Goal: Transaction & Acquisition: Purchase product/service

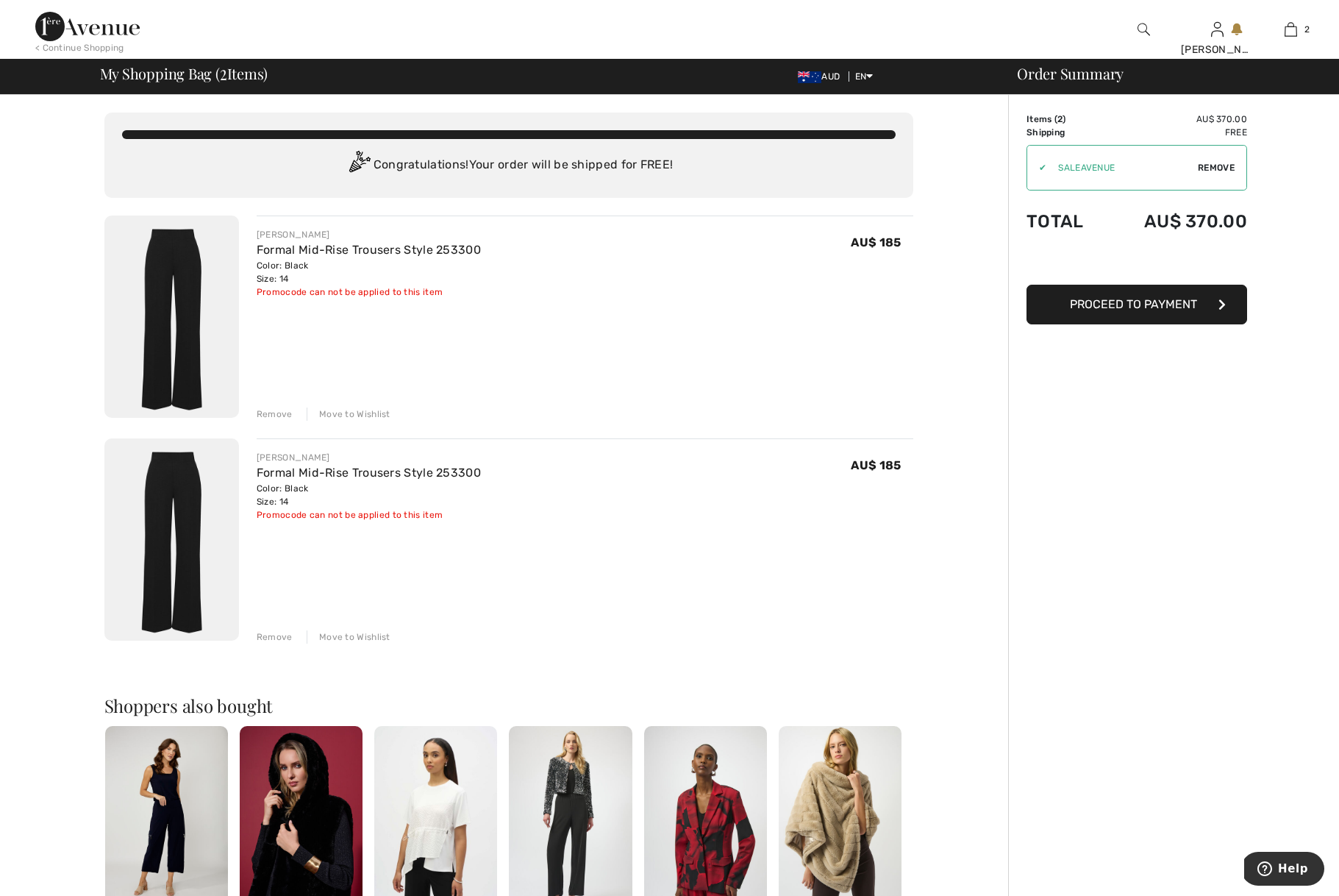
click at [1111, 310] on span "Proceed to Payment" at bounding box center [1133, 304] width 128 height 14
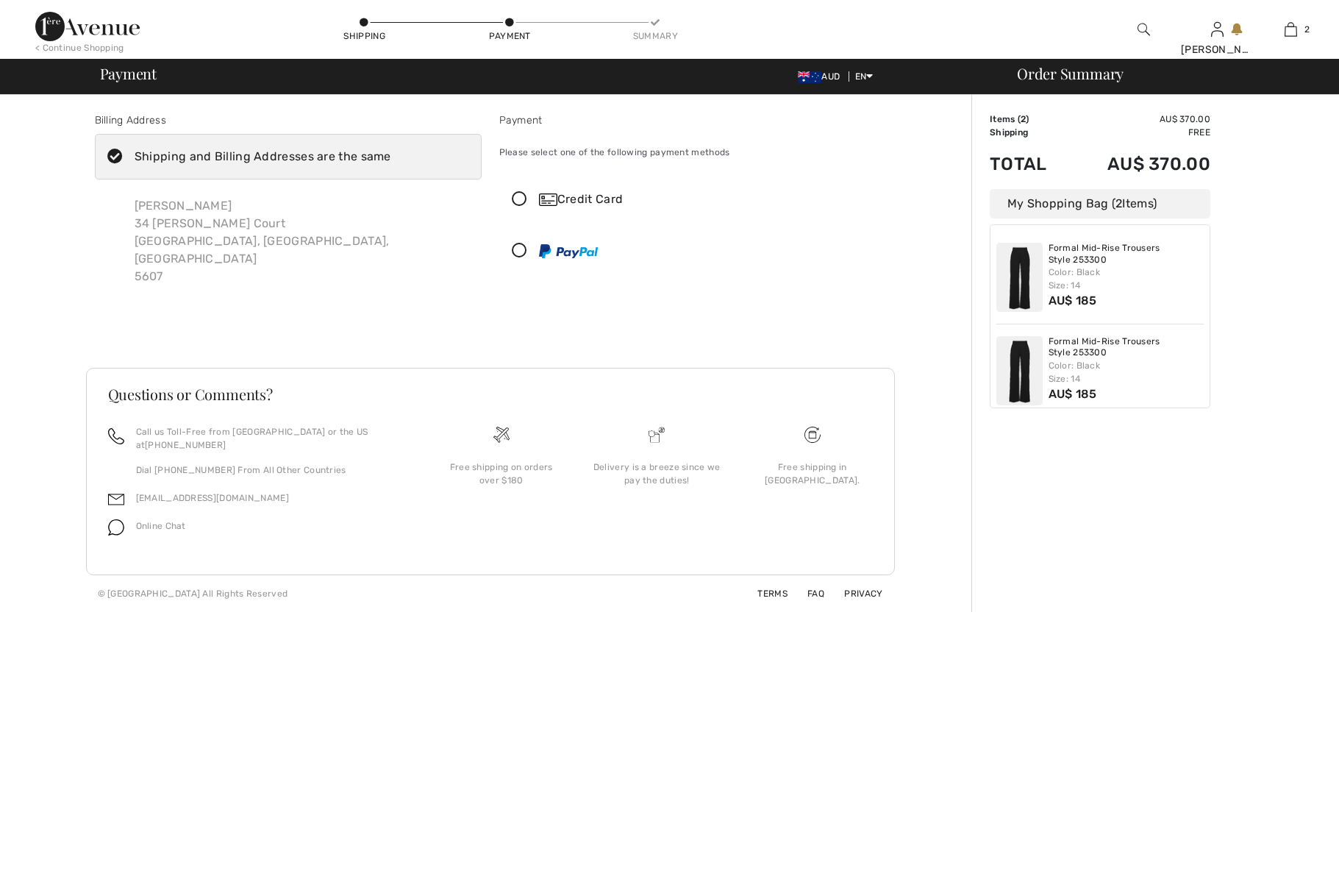
click at [594, 200] on div "Credit Card" at bounding box center [708, 199] width 337 height 17
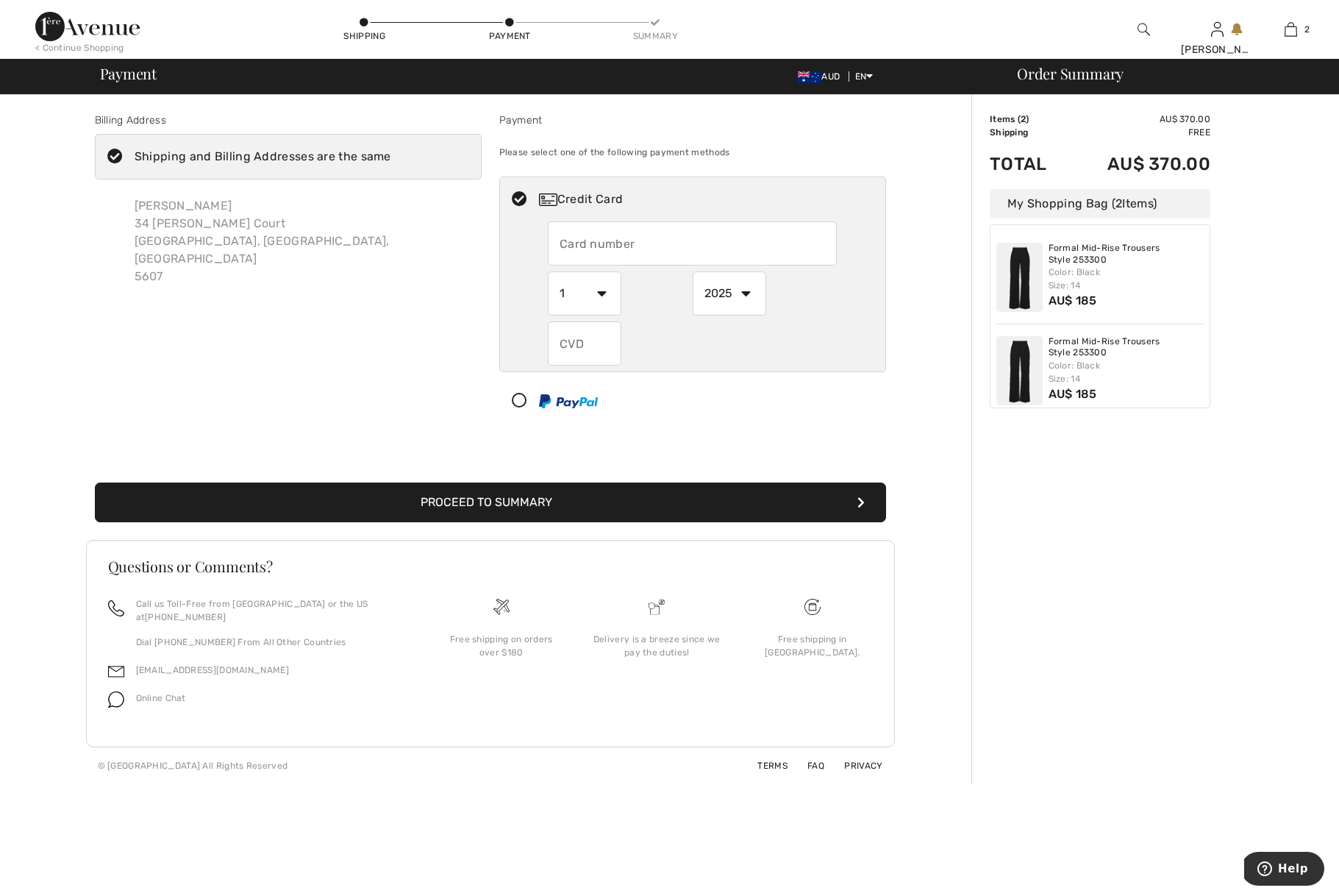
click at [623, 243] on input "text" at bounding box center [692, 243] width 289 height 44
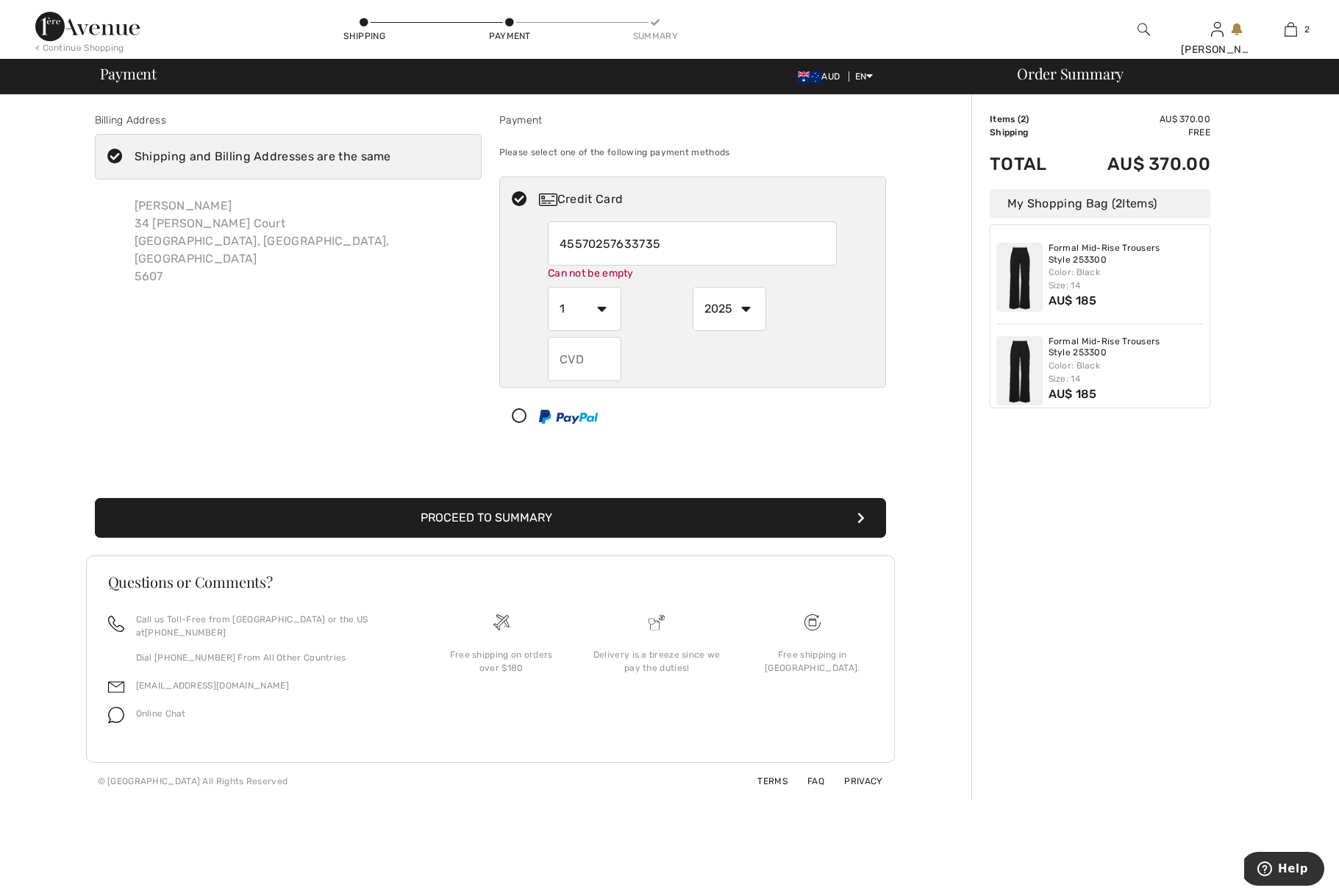
type input "4557025763373525"
select select "8"
select select "2028"
type input "424"
click at [373, 338] on div "Billing Address Shipping and Billing Addresses are the same Linda Larter 34 Sar…" at bounding box center [288, 279] width 405 height 333
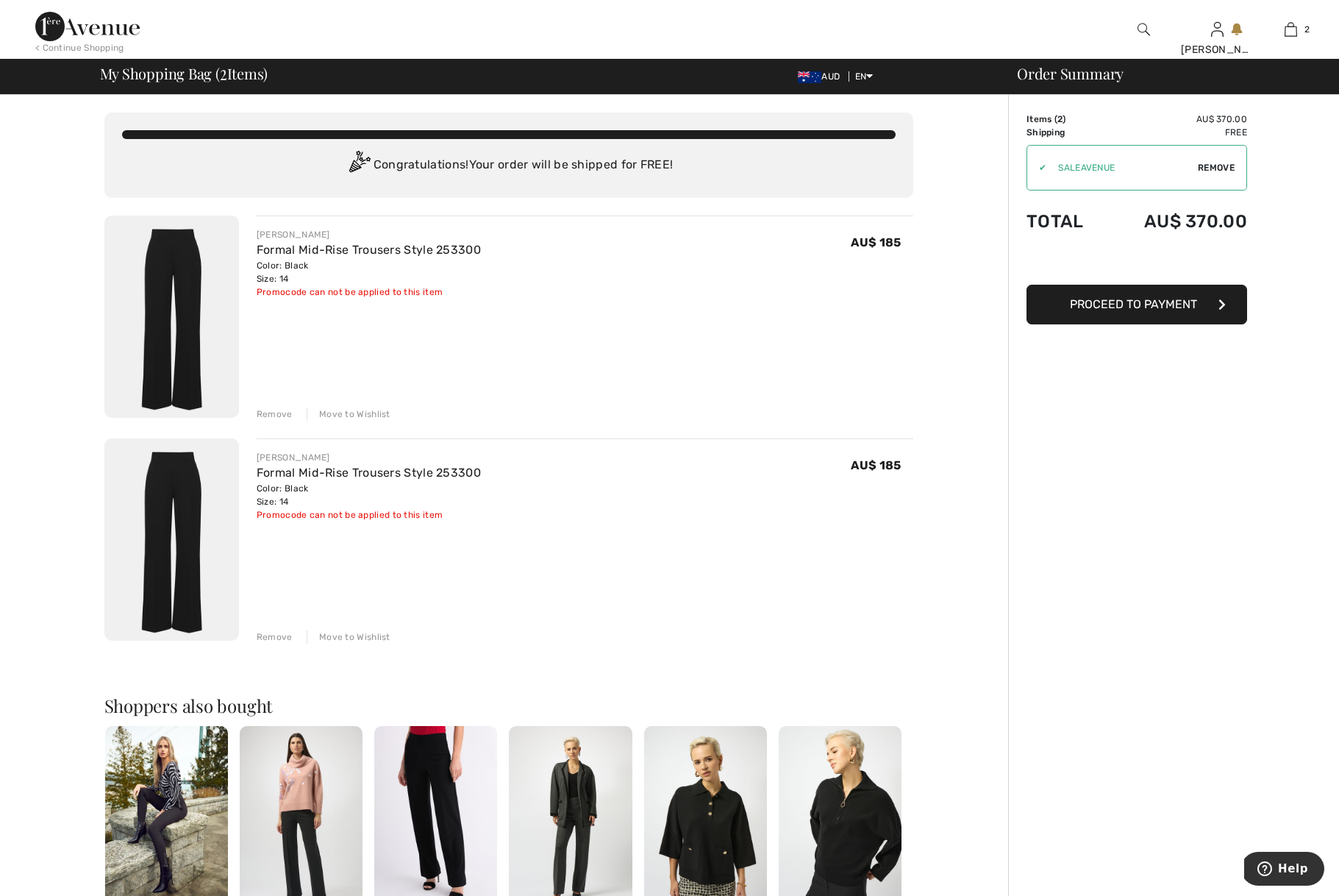
click at [1111, 306] on span "Proceed to Payment" at bounding box center [1133, 304] width 128 height 14
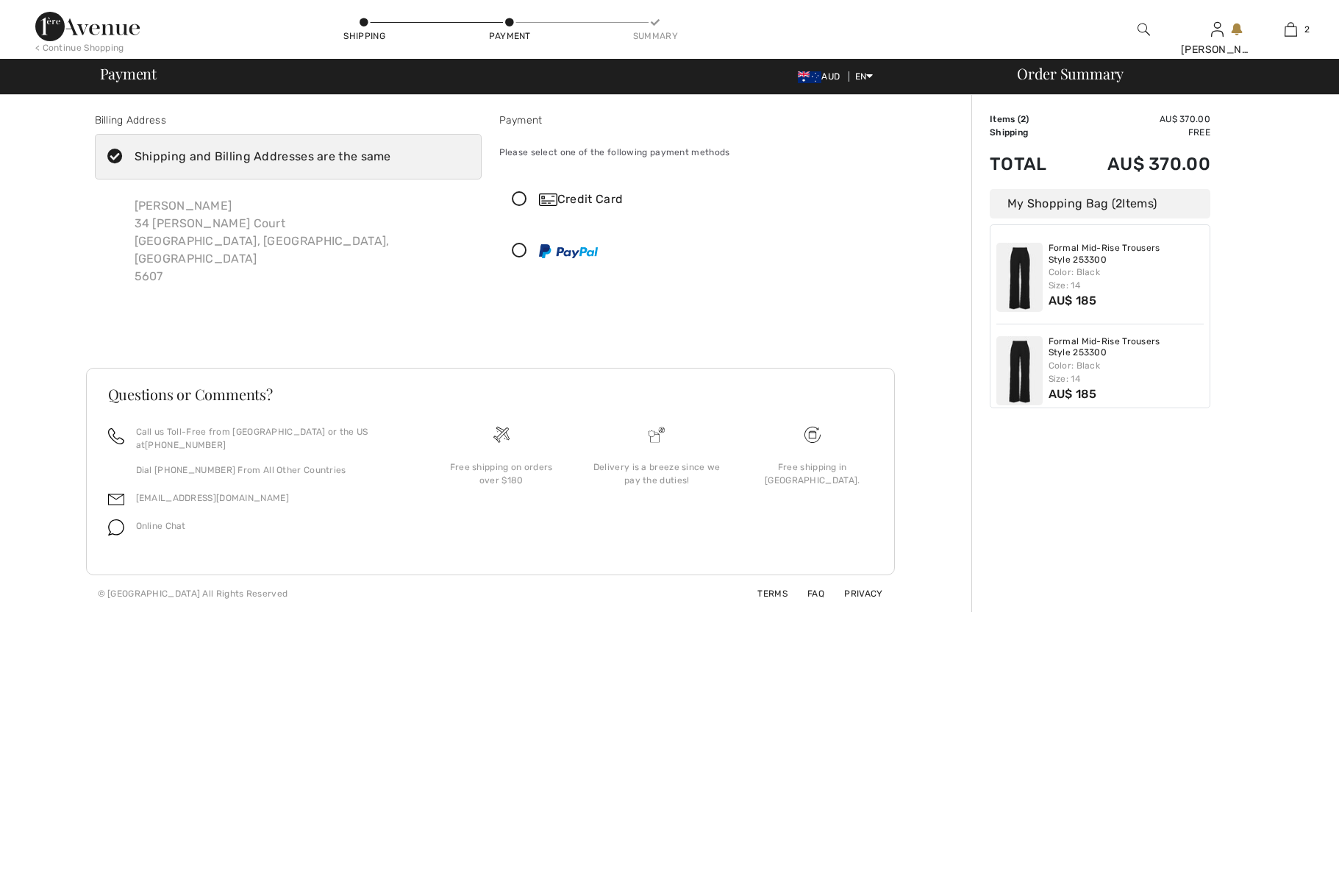
click at [211, 219] on div "Linda Larter 34 Sarah Court Coffin Bay, South Australia, AU 5607" at bounding box center [301, 240] width 359 height 112
click at [319, 158] on div "Shipping and Billing Addresses are the same" at bounding box center [263, 156] width 257 height 17
click at [392, 158] on input "Shipping and Billing Addresses are the same" at bounding box center [396, 156] width 10 height 44
checkbox input "false"
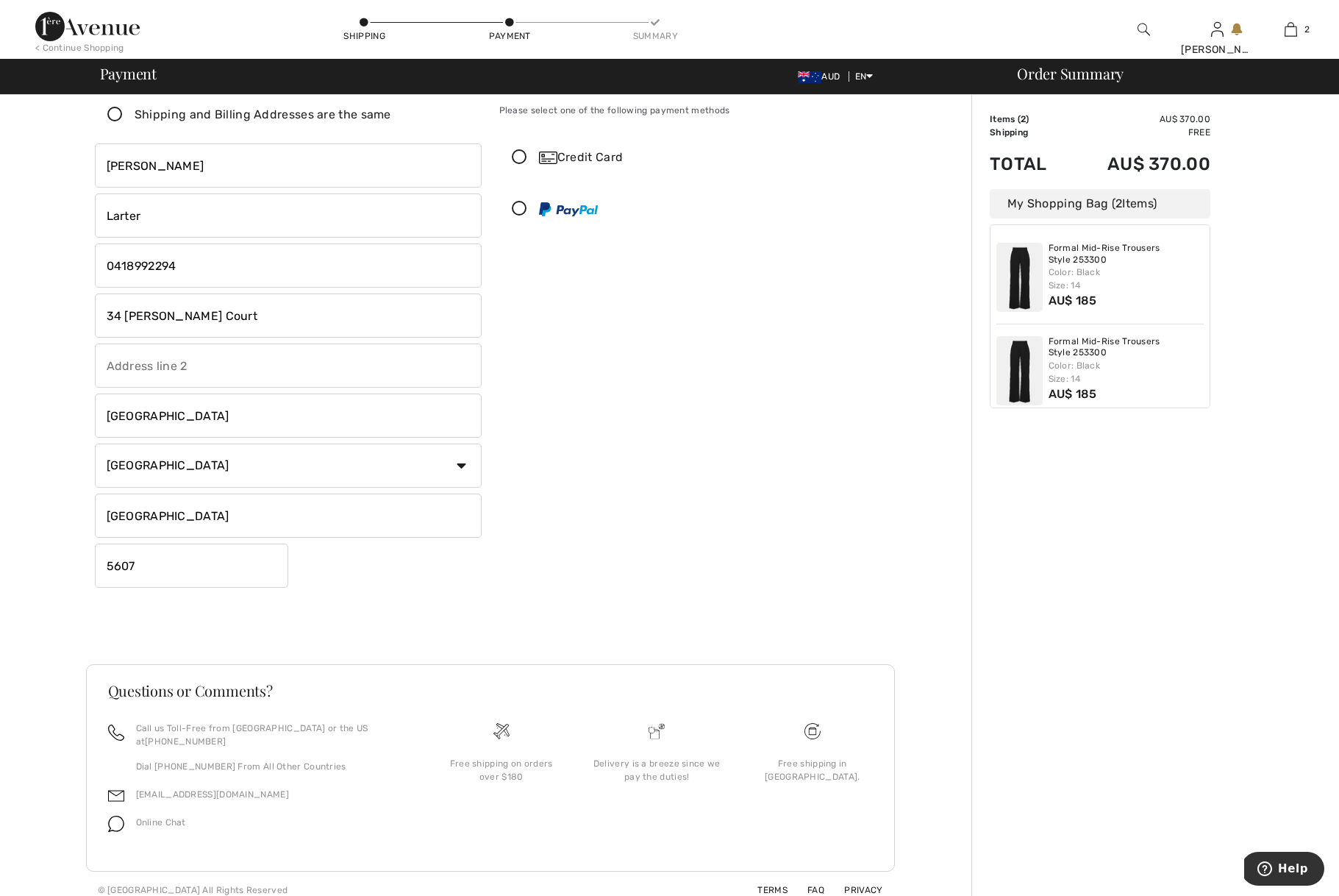
scroll to position [41, 0]
drag, startPoint x: 214, startPoint y: 320, endPoint x: 65, endPoint y: 318, distance: 149.0
type input "[STREET_ADDRESS]"
drag, startPoint x: 178, startPoint y: 421, endPoint x: 99, endPoint y: 416, distance: 79.2
type input "Broome"
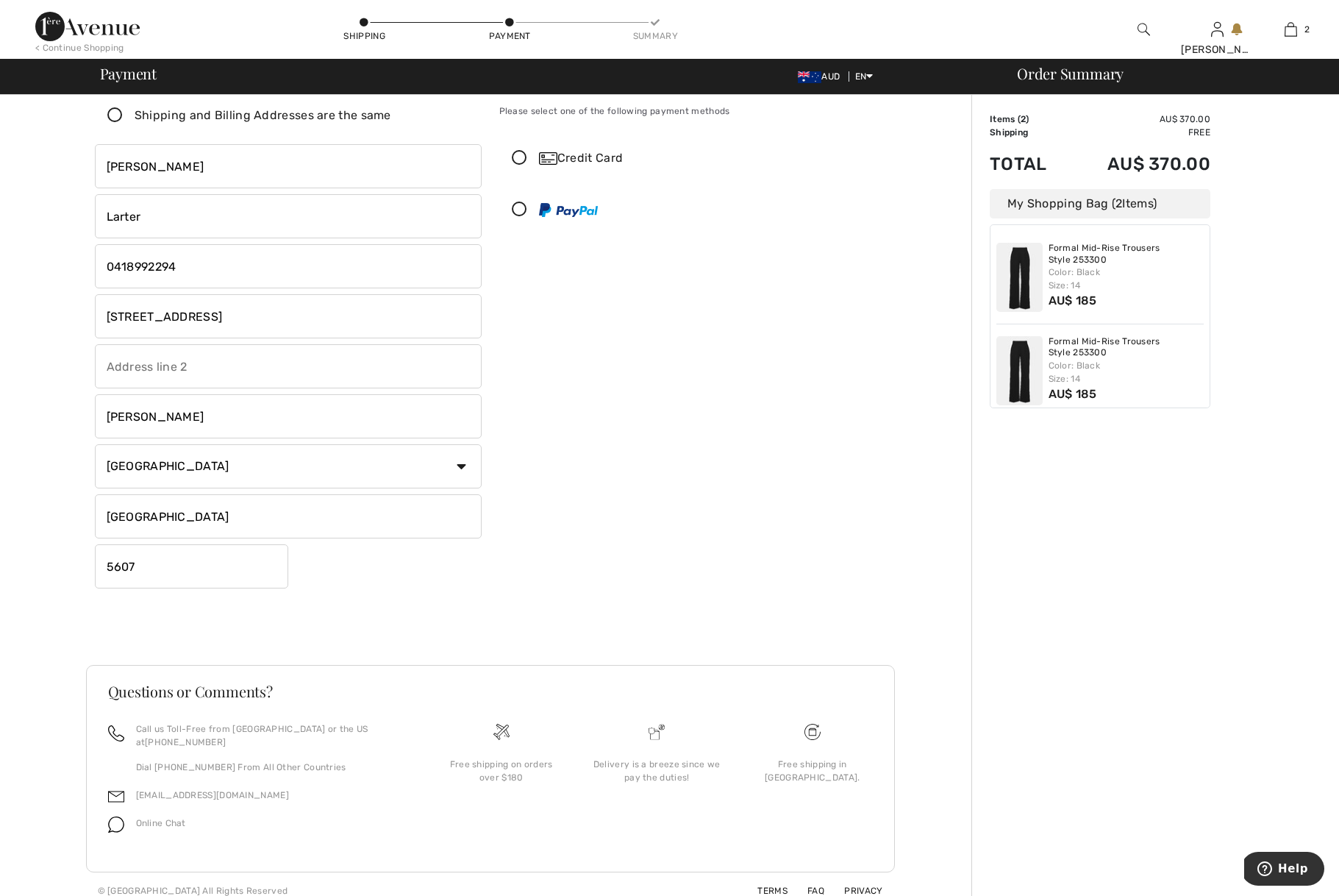
drag, startPoint x: 195, startPoint y: 517, endPoint x: 95, endPoint y: 516, distance: 100.0
click at [450, 529] on input "South Australia" at bounding box center [288, 516] width 387 height 44
drag, startPoint x: 208, startPoint y: 512, endPoint x: 97, endPoint y: 514, distance: 111.0
click at [97, 514] on input "South Australia" at bounding box center [288, 516] width 387 height 44
type input "Western Australia"
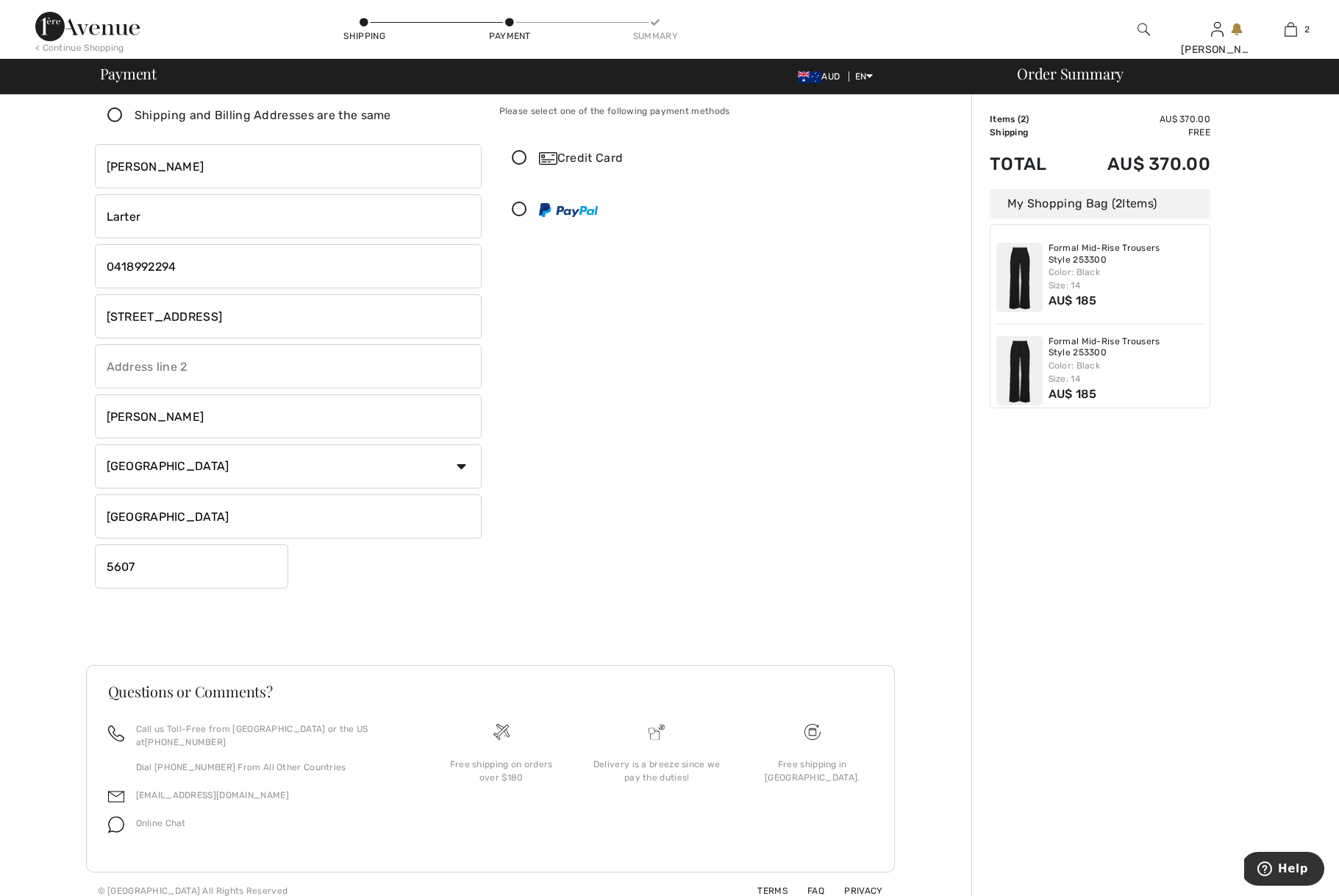
drag, startPoint x: 153, startPoint y: 561, endPoint x: 82, endPoint y: 563, distance: 71.0
type input "6725"
click at [346, 605] on div "Billing Address Shipping and Billing Addresses are the same Linda Larter 34 Sar…" at bounding box center [491, 351] width 809 height 629
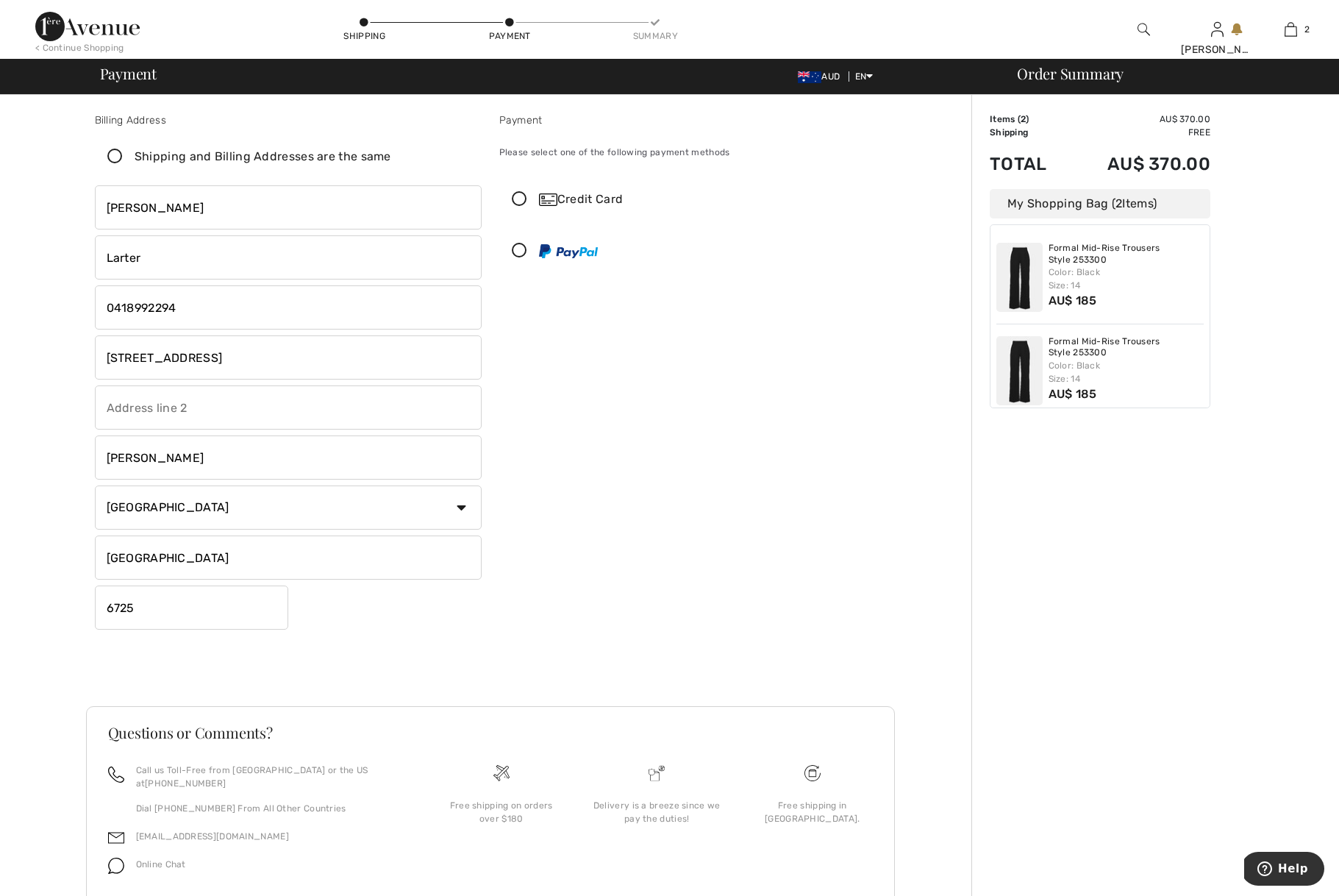
scroll to position [0, 0]
click at [600, 199] on div "Credit Card" at bounding box center [708, 199] width 337 height 17
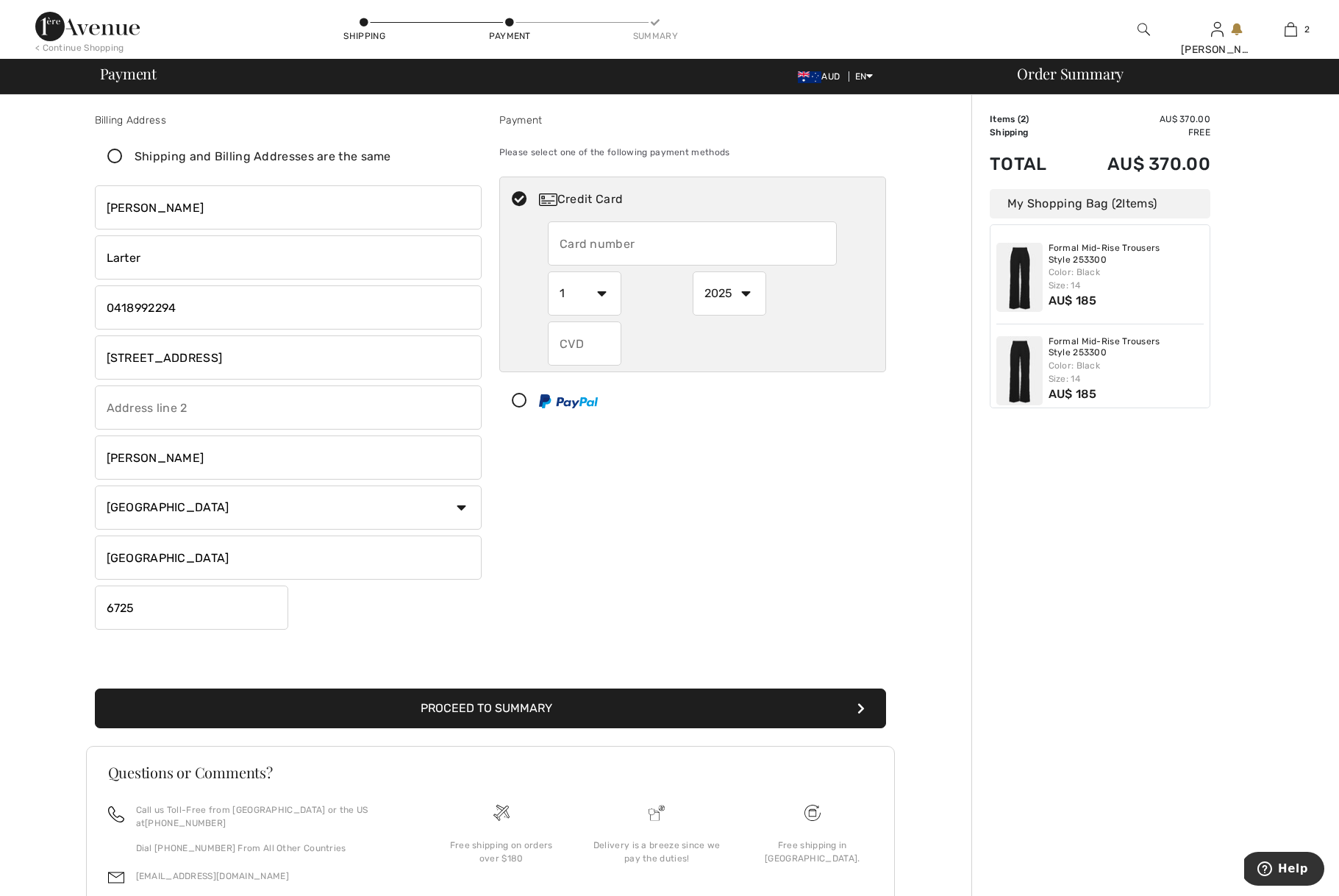
click at [636, 247] on input "text" at bounding box center [692, 243] width 289 height 44
type input "4557025760033247"
select select "8"
select select "2028"
type input "424"
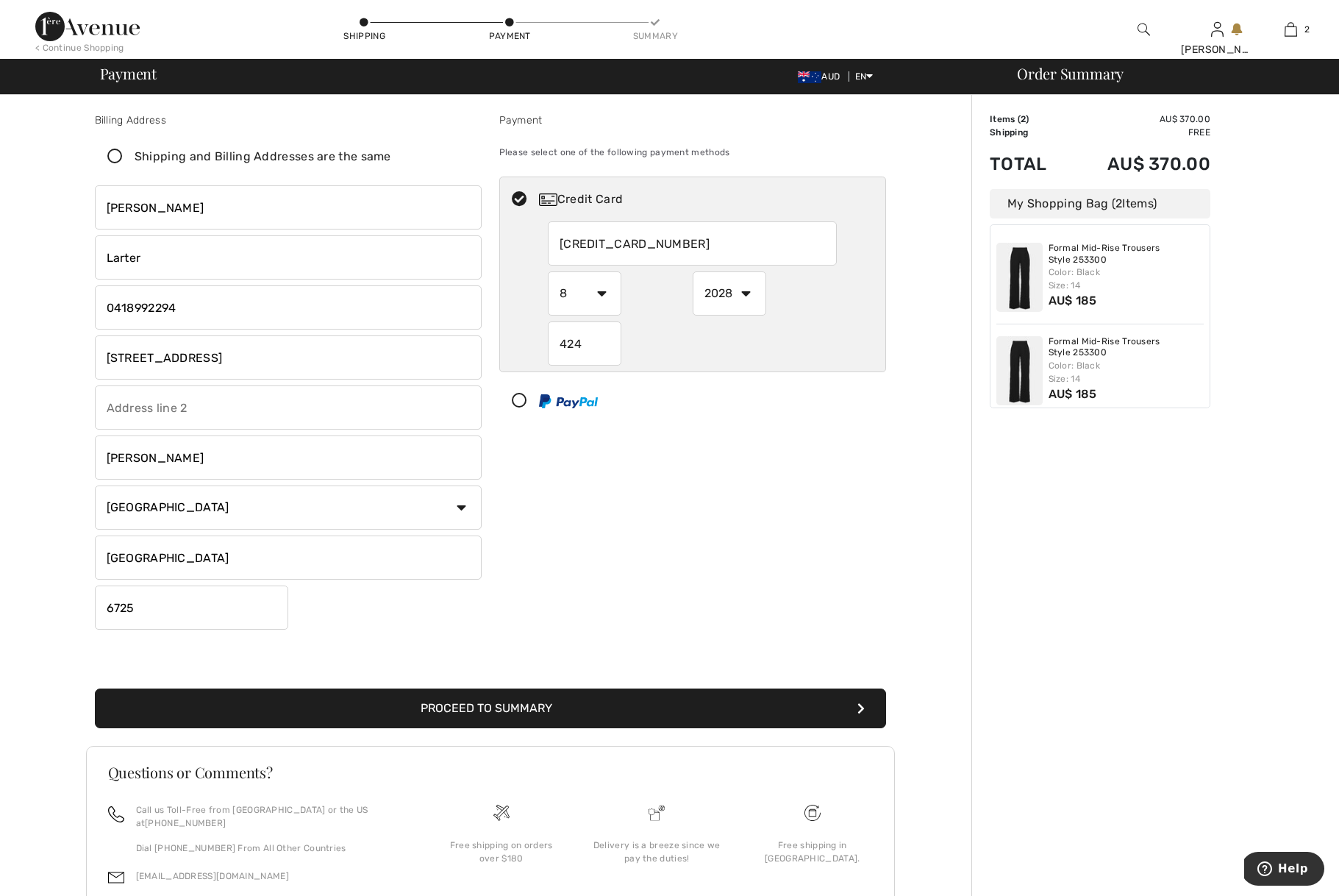
click at [577, 711] on button "Proceed to Summary" at bounding box center [490, 708] width 791 height 40
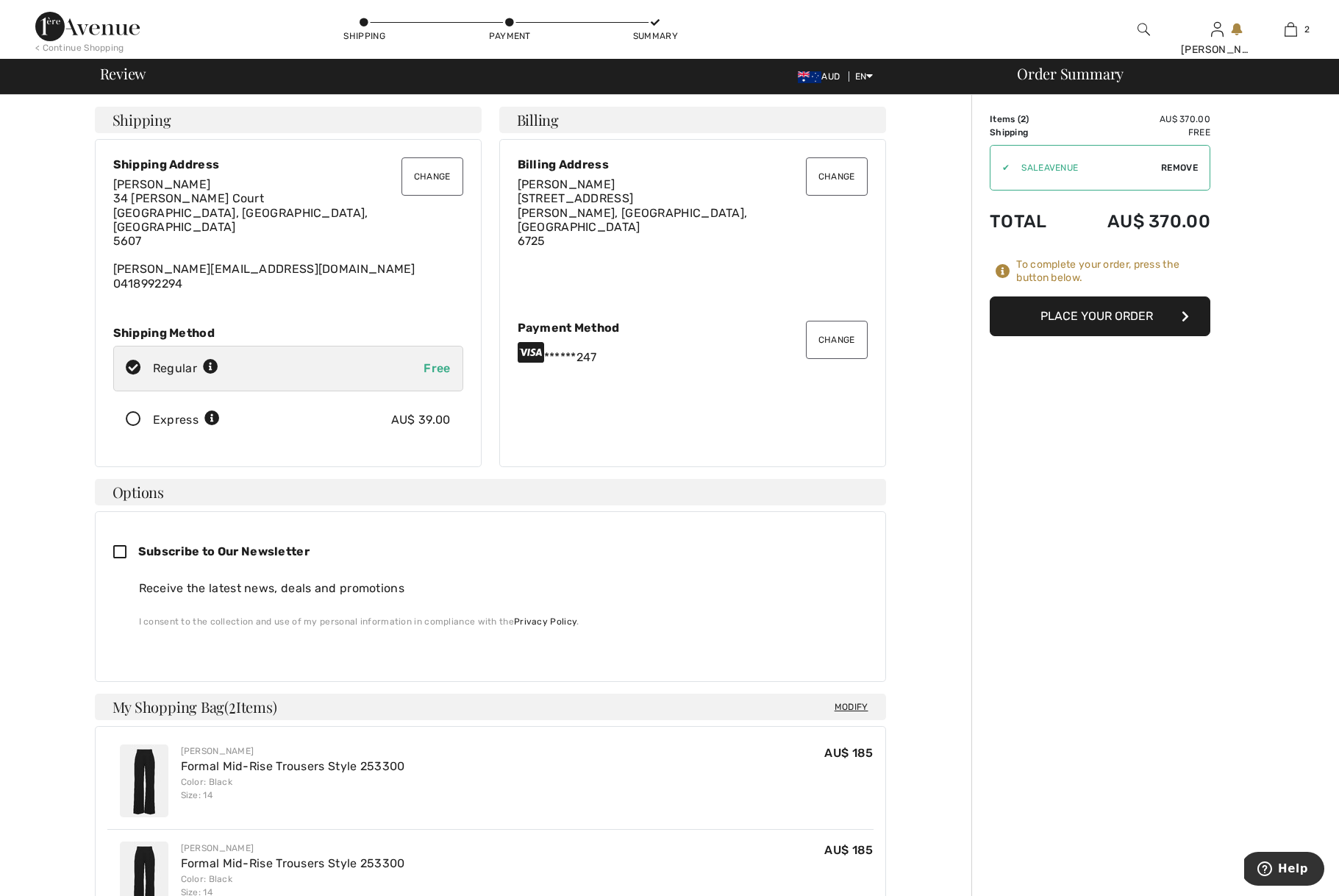
click at [181, 411] on div "Express" at bounding box center [186, 419] width 67 height 17
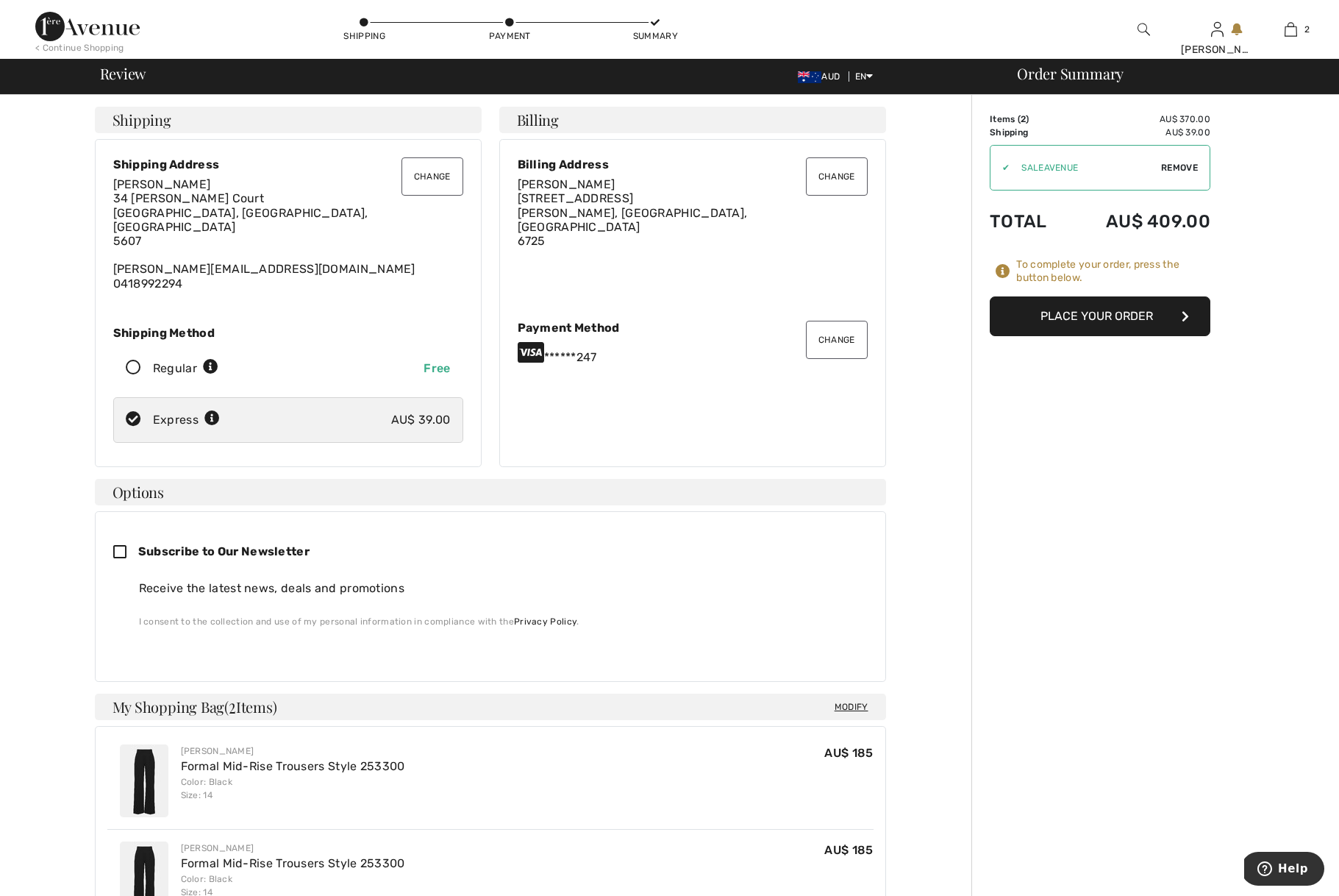
click at [451, 175] on button "Change" at bounding box center [432, 176] width 62 height 38
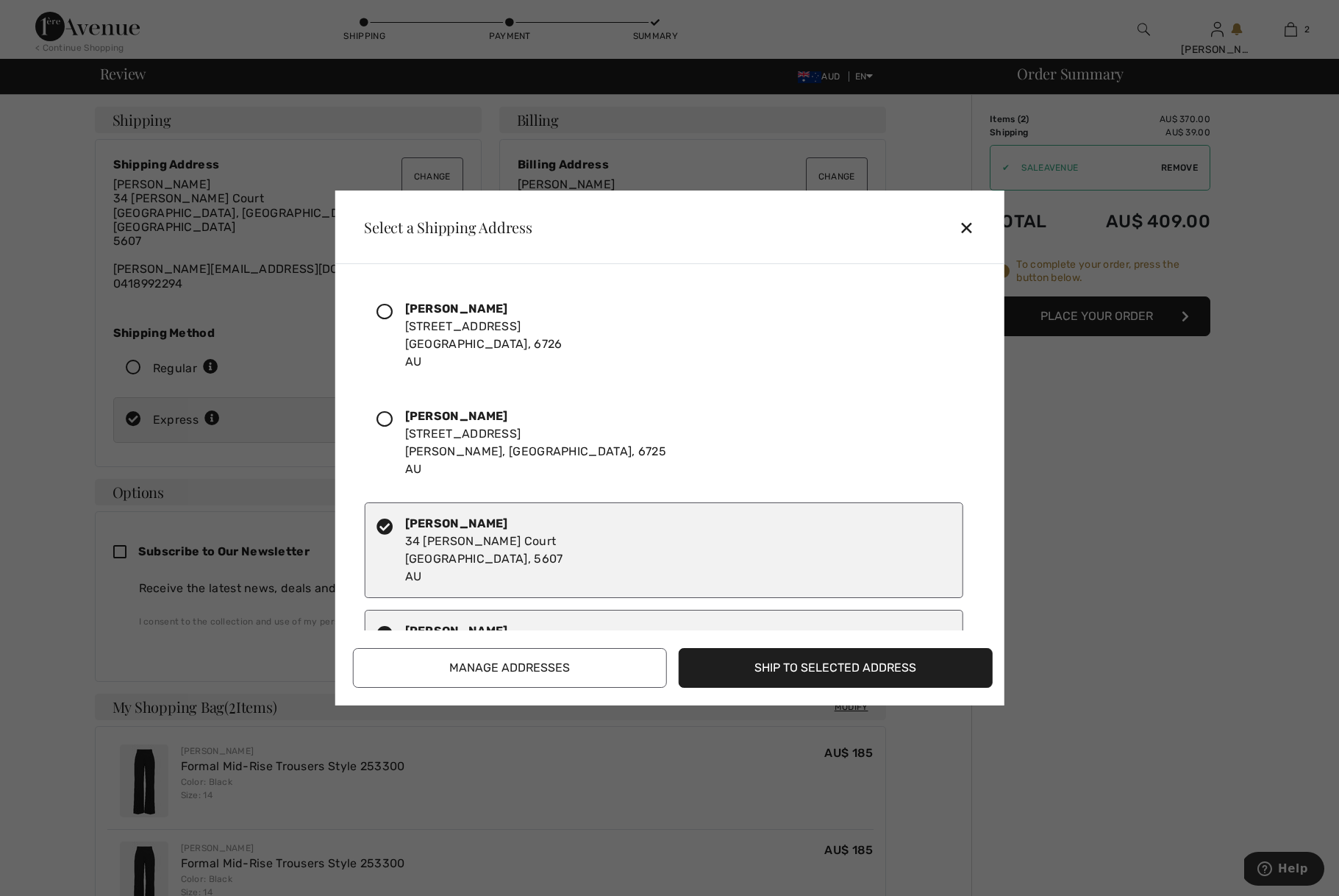
click at [501, 438] on div "Linda Larter Suite 3634, Shop 27 8 Short Street Broome, Western Australia, 6725…" at bounding box center [536, 442] width 261 height 70
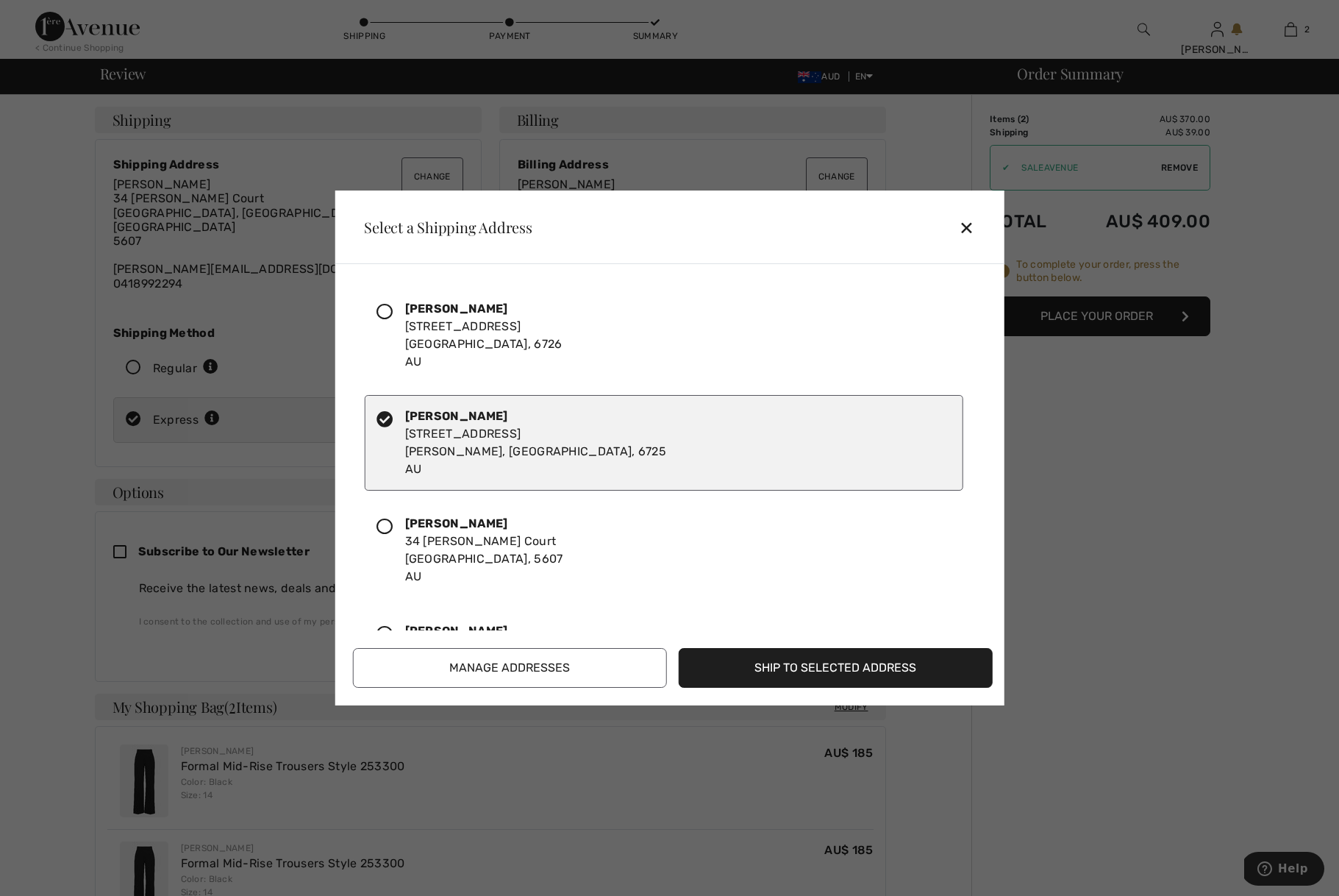
click at [902, 667] on button "Ship to Selected Address" at bounding box center [836, 668] width 314 height 40
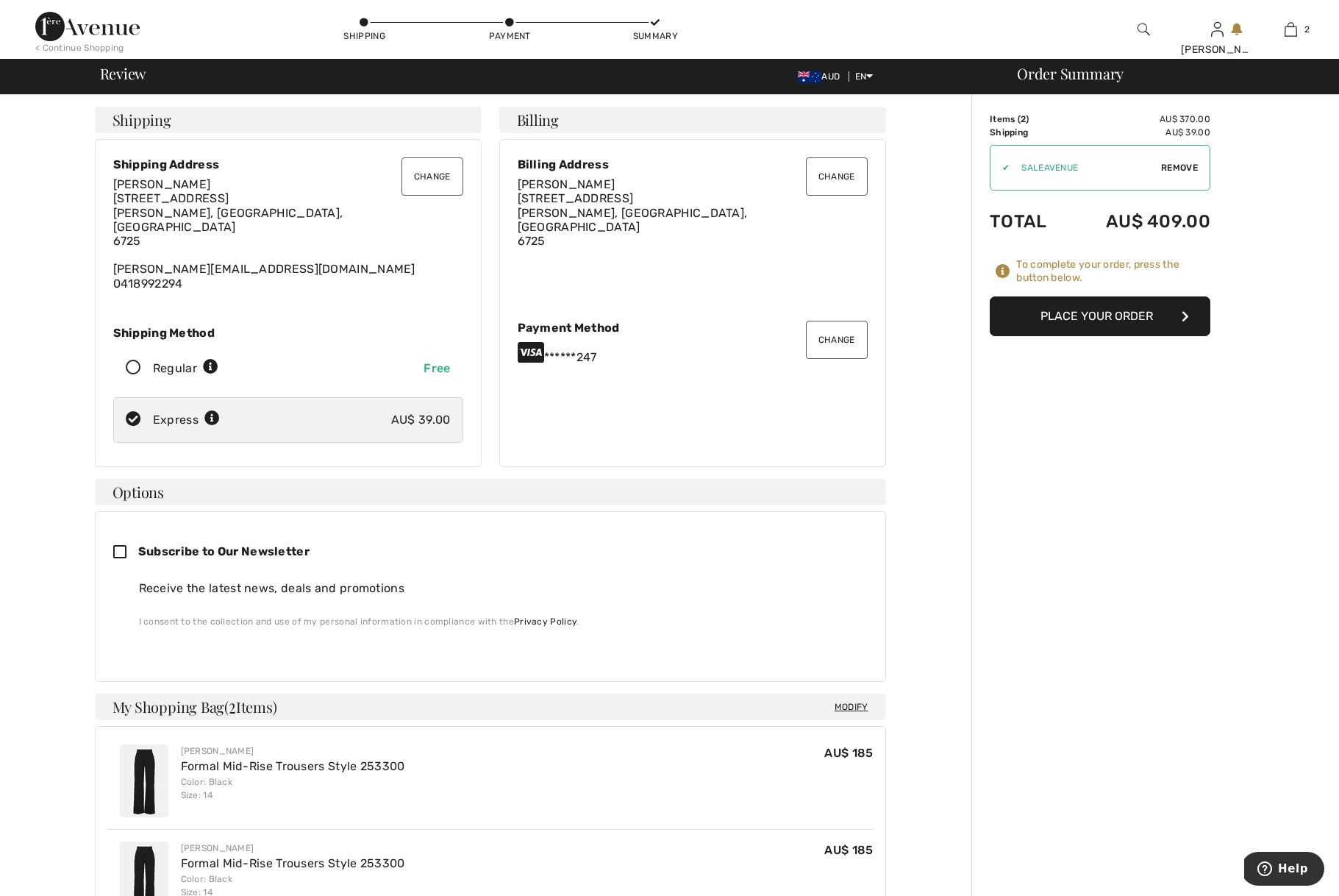
click at [1072, 315] on button "Place Your Order" at bounding box center [1100, 316] width 221 height 40
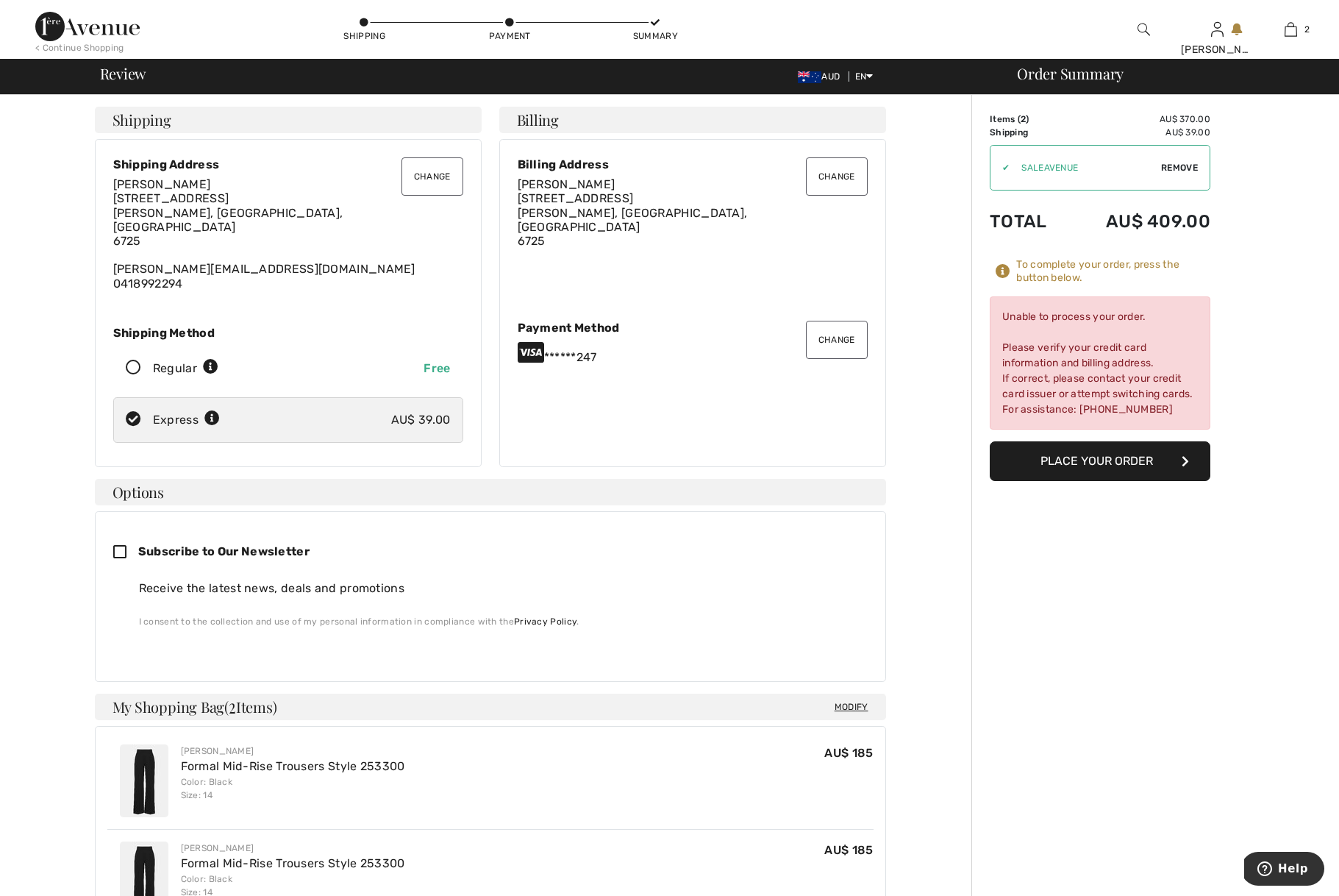
click at [1097, 464] on button "Place Your Order" at bounding box center [1100, 461] width 221 height 40
click at [844, 335] on button "Change" at bounding box center [836, 339] width 62 height 38
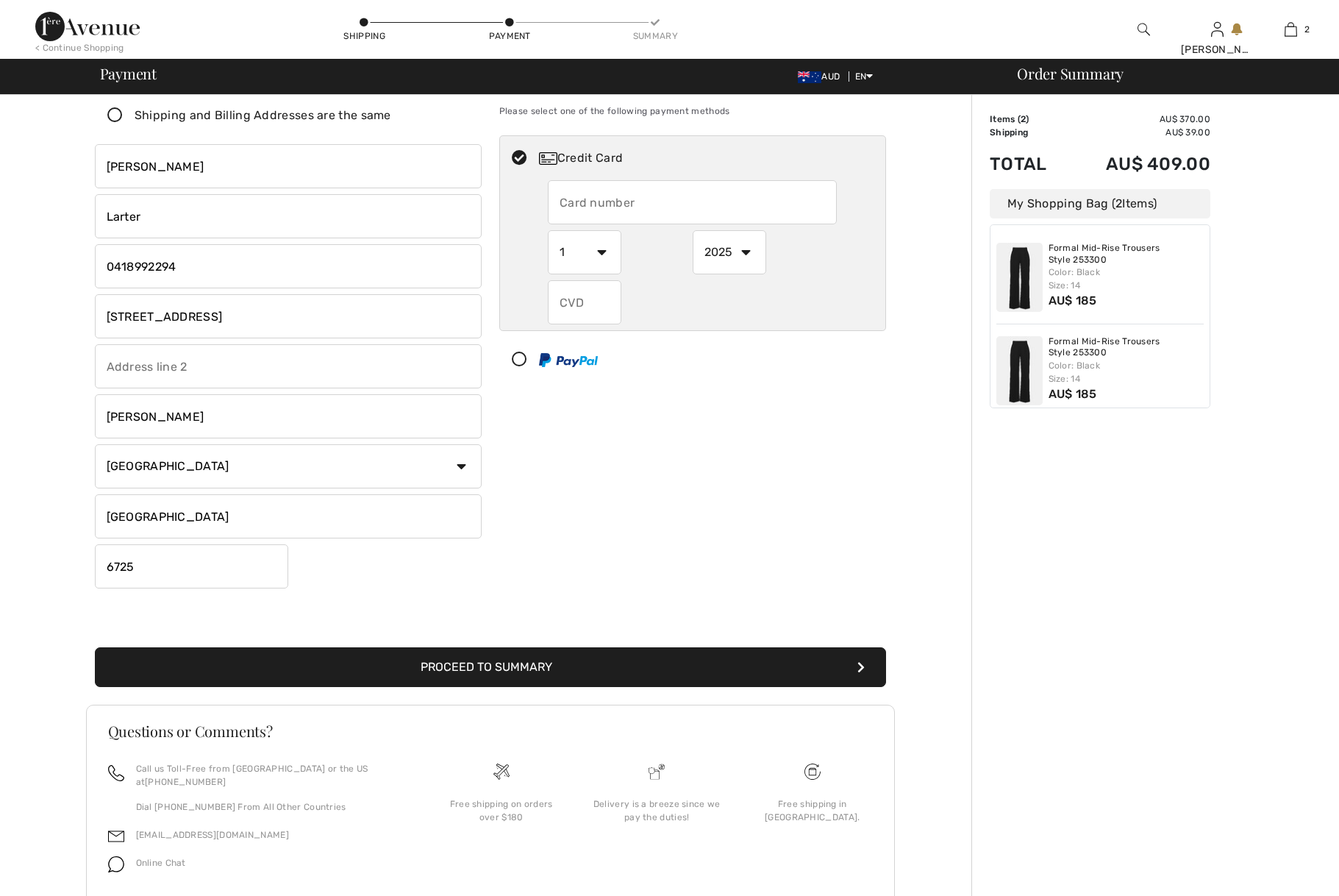
click at [629, 206] on input "text" at bounding box center [692, 202] width 289 height 44
radio input "true"
type input "[CREDIT_CARD_NUMBER]"
select select "8"
select select "2028"
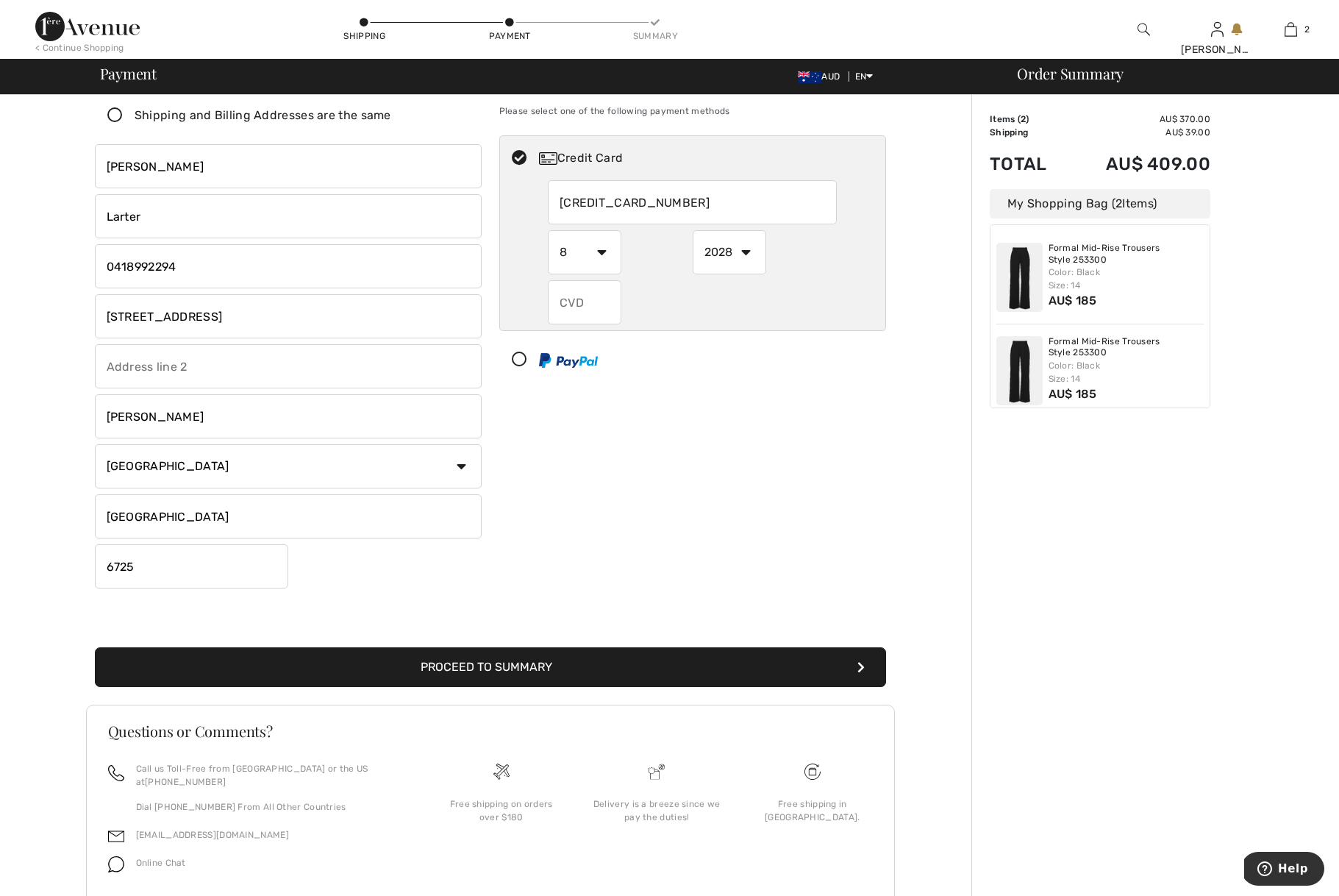
drag, startPoint x: 679, startPoint y: 201, endPoint x: 689, endPoint y: 200, distance: 10.0
click at [681, 201] on input "[CREDIT_CARD_NUMBER]" at bounding box center [692, 202] width 289 height 44
radio input "true"
drag, startPoint x: 699, startPoint y: 199, endPoint x: 498, endPoint y: 200, distance: 201.0
click at [498, 200] on div "Payment Please select one of the following payment methods Credit Card 45570257…" at bounding box center [693, 333] width 405 height 523
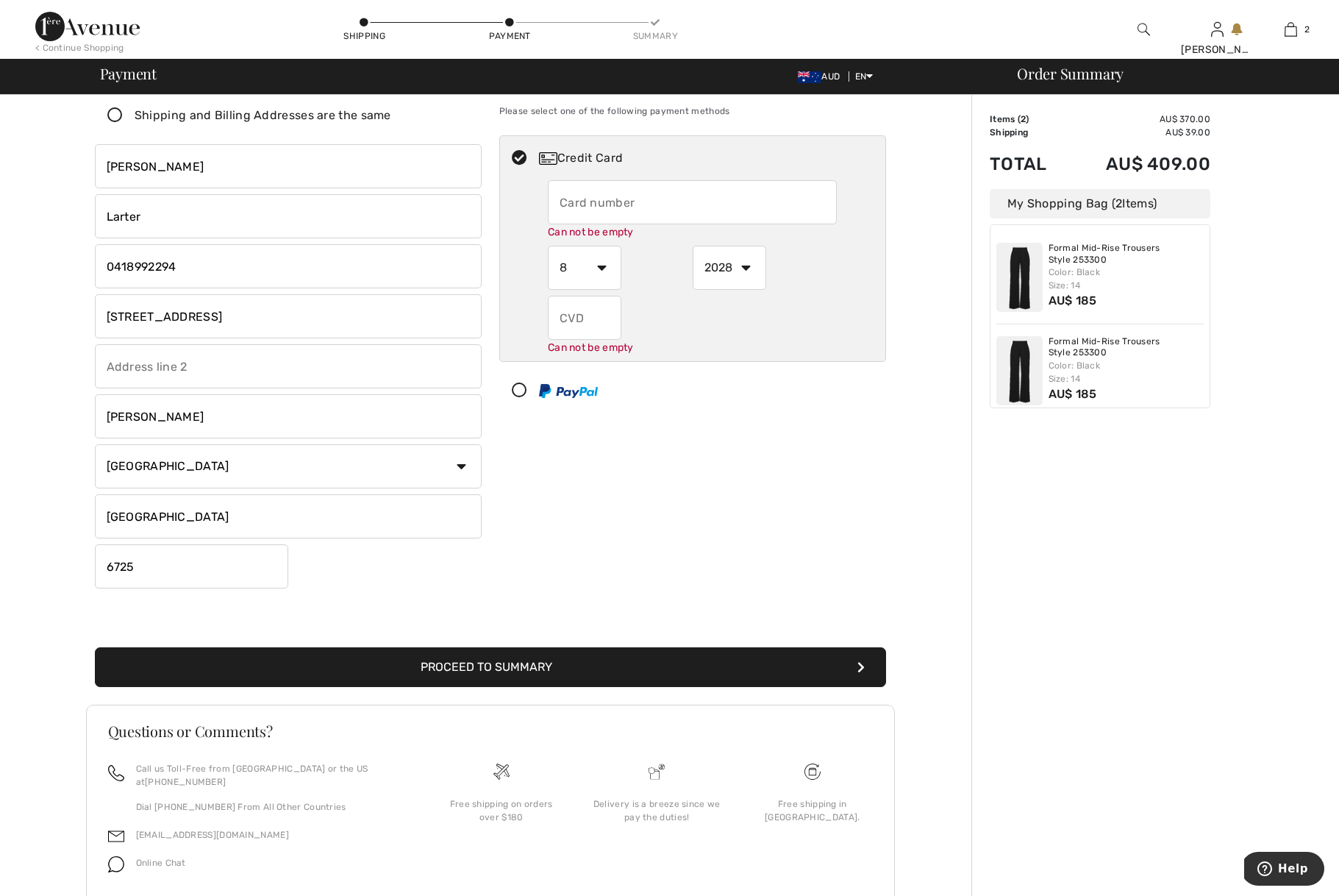
click at [663, 192] on input "text" at bounding box center [692, 202] width 289 height 44
radio input "true"
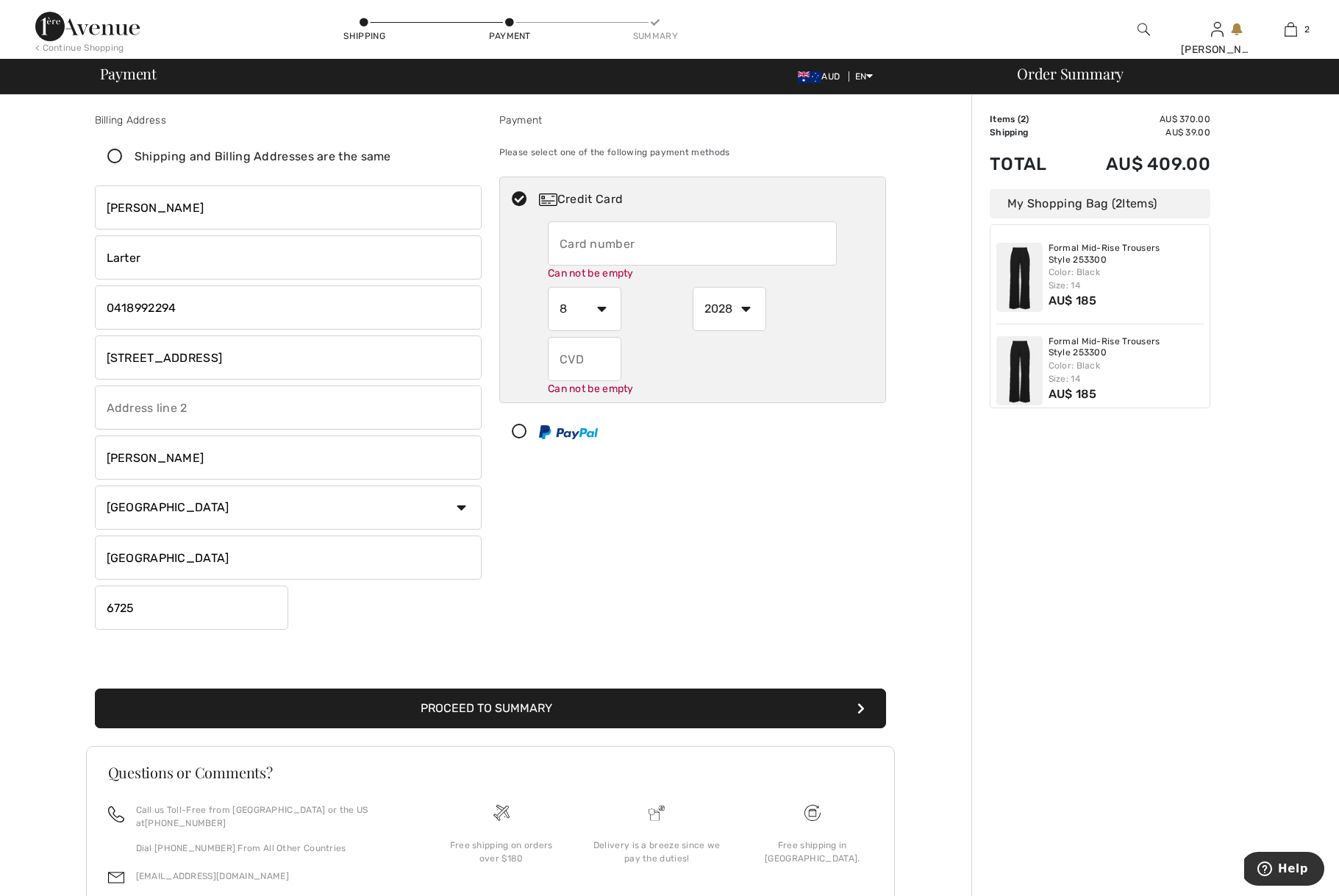
click at [598, 432] on input "radio" at bounding box center [603, 432] width 10 height 44
radio input "true"
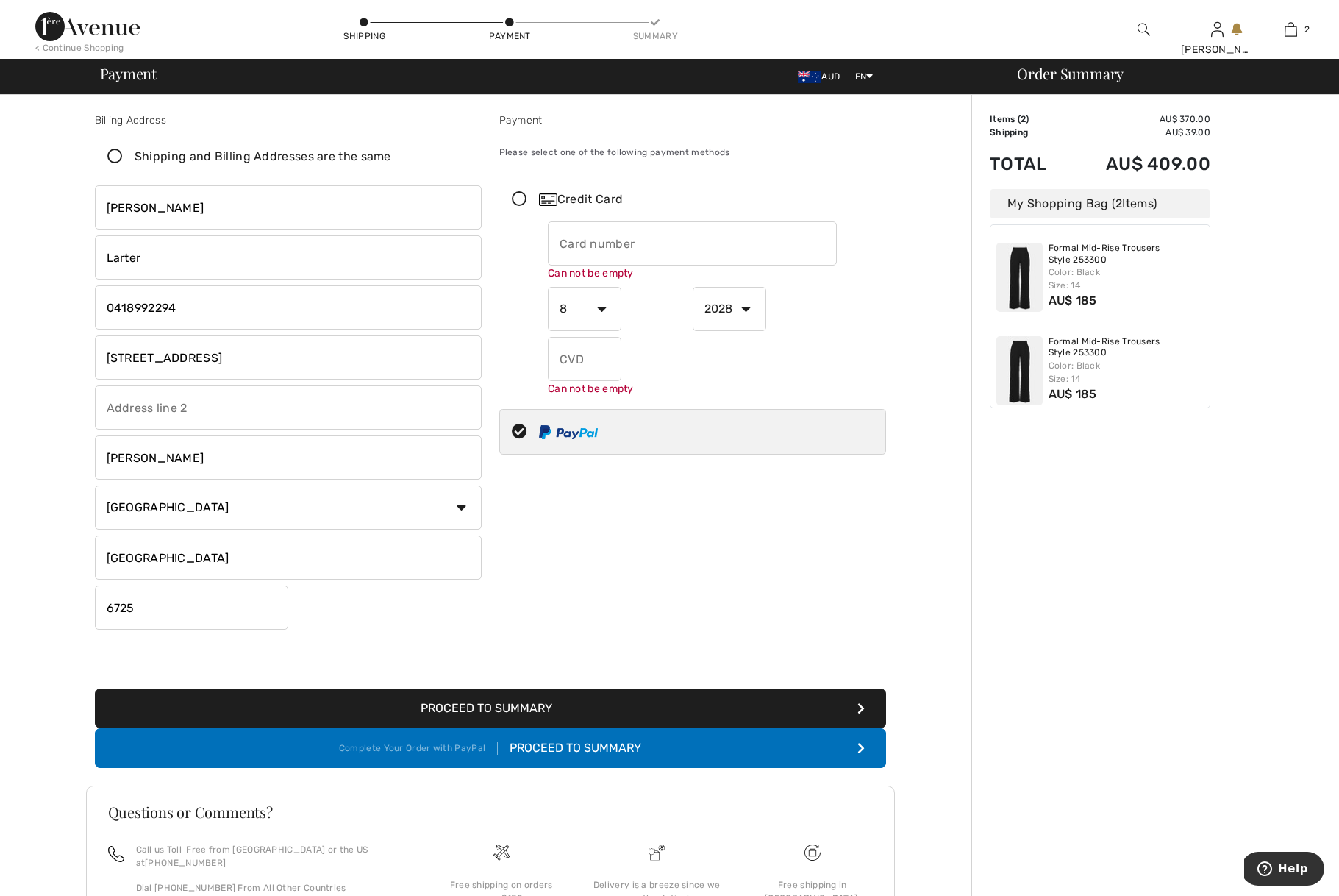
select select "1"
select select "2025"
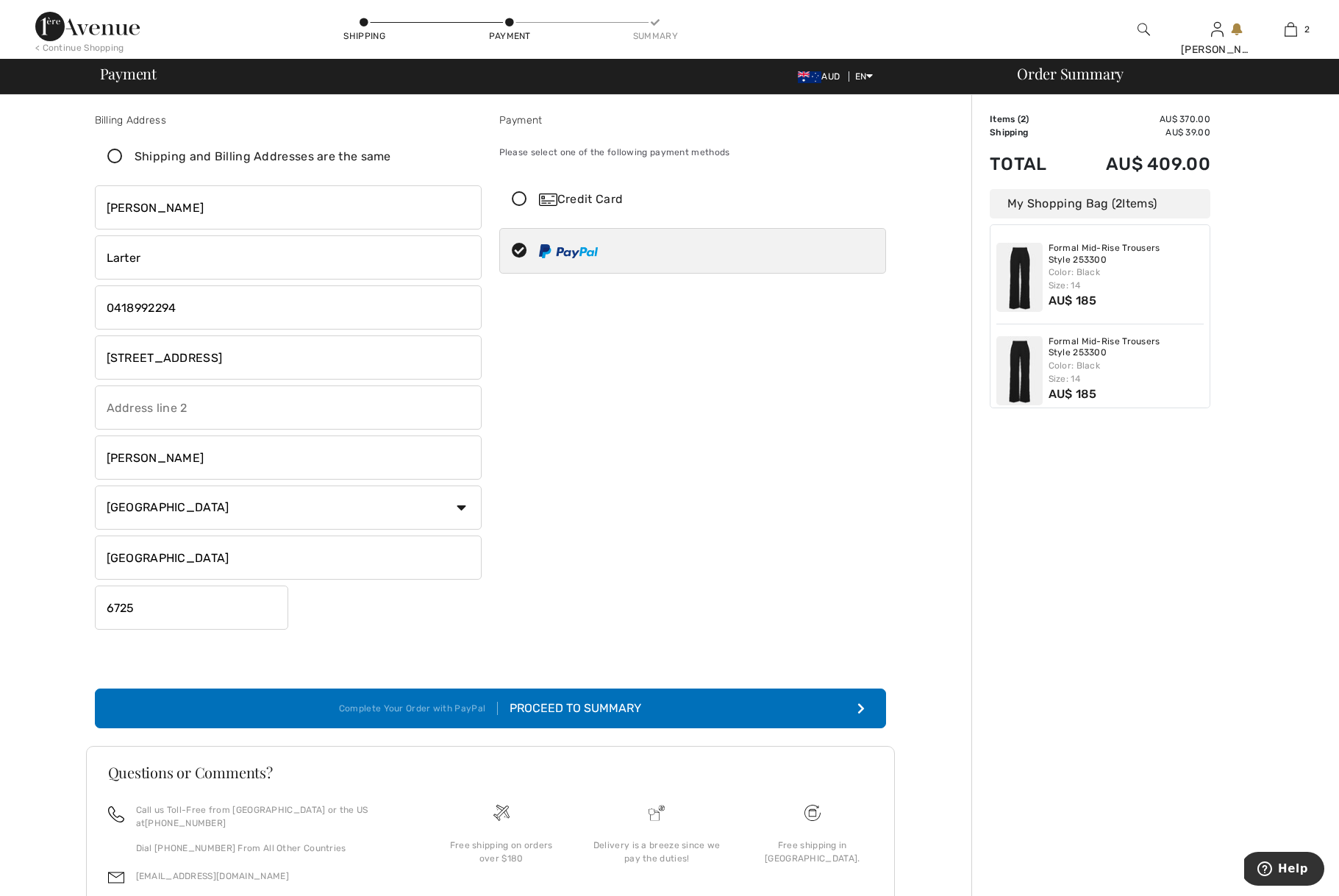
click at [598, 207] on div "Credit Card" at bounding box center [708, 199] width 337 height 17
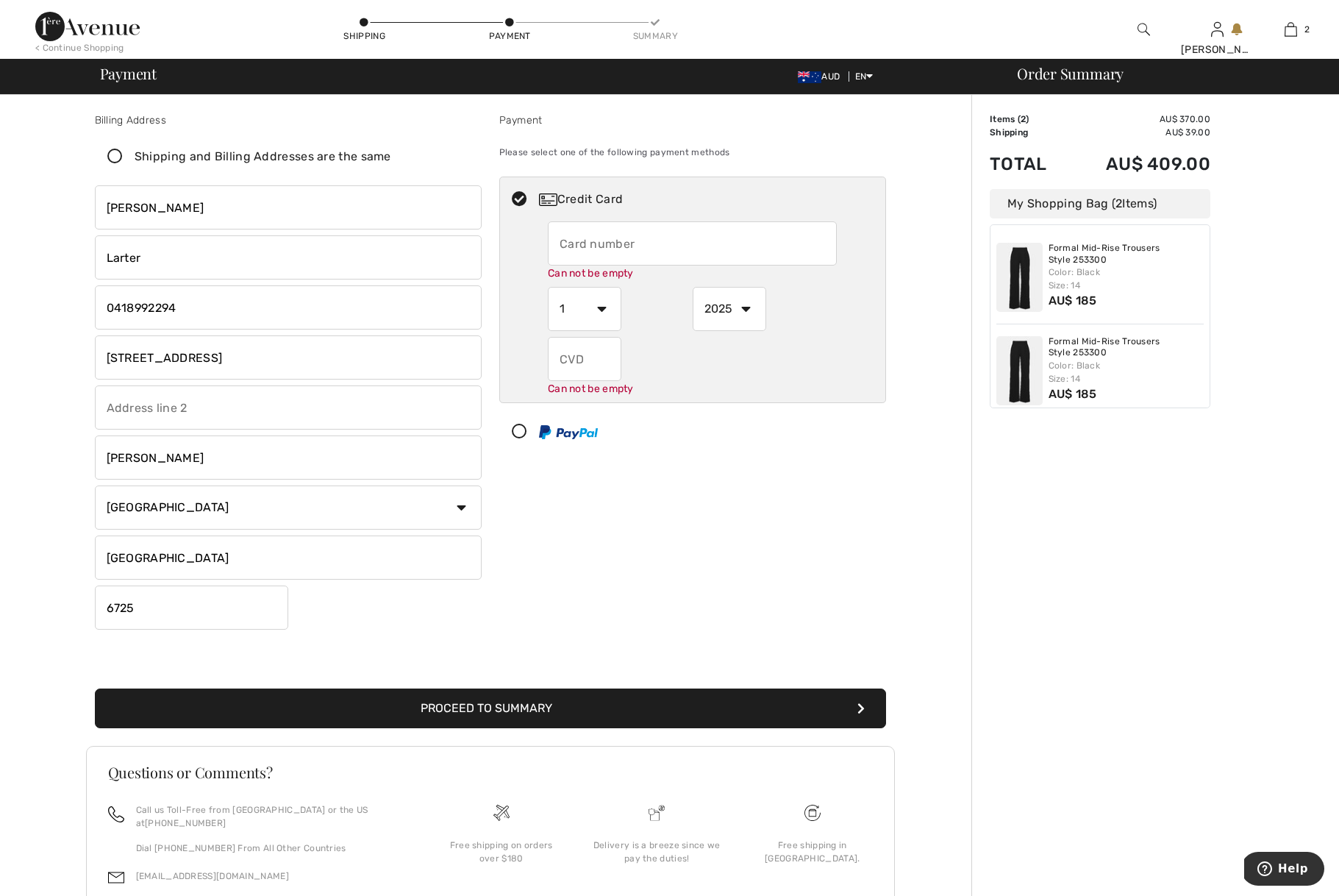
click at [616, 243] on input "text" at bounding box center [692, 243] width 289 height 44
click at [829, 240] on input "text" at bounding box center [692, 243] width 289 height 44
type input "4940535275696391"
select select "3"
select select "2027"
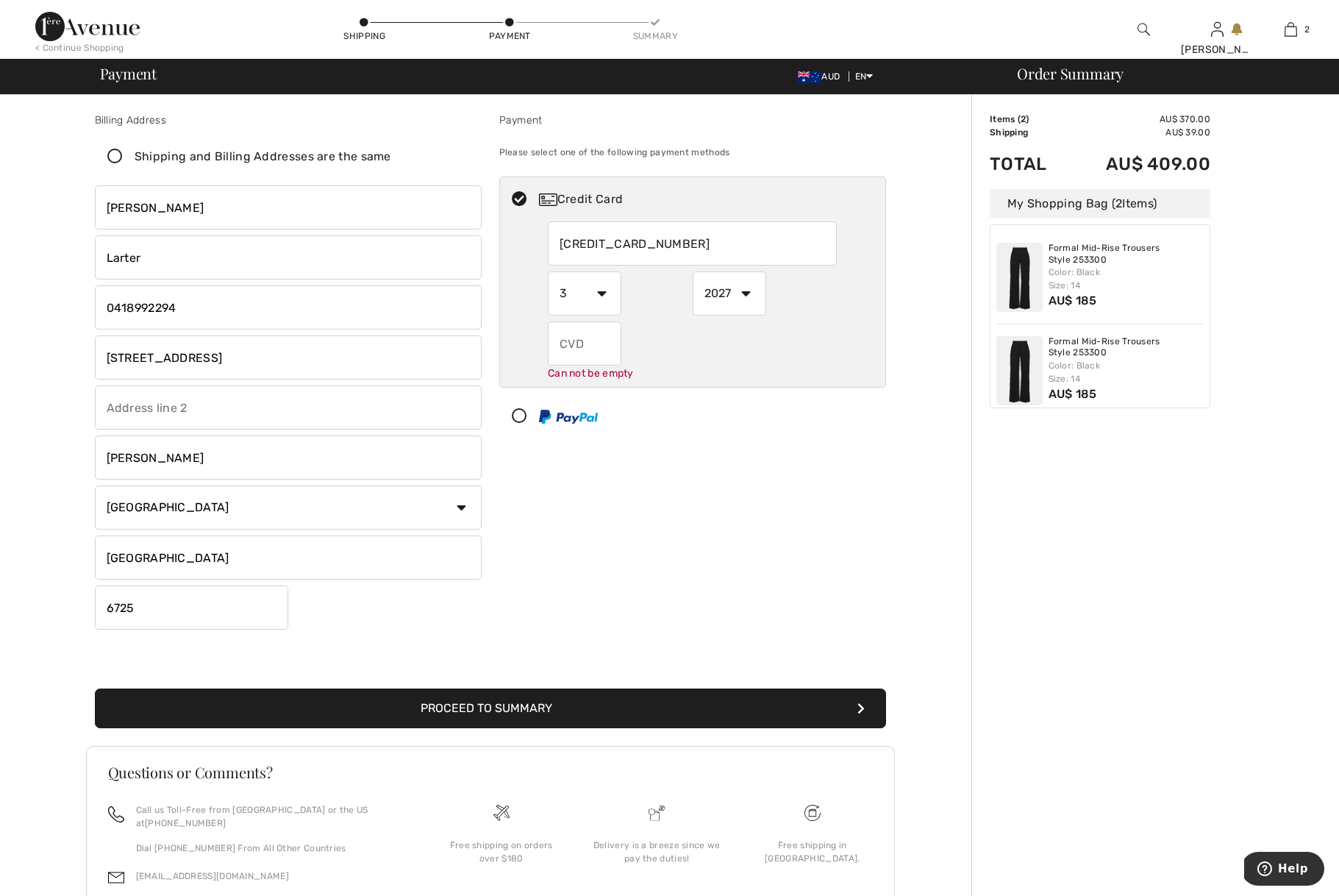
click at [587, 341] on input "text" at bounding box center [584, 343] width 74 height 44
type input "321"
click at [753, 403] on div at bounding box center [687, 416] width 373 height 44
select select "1"
select select "2025"
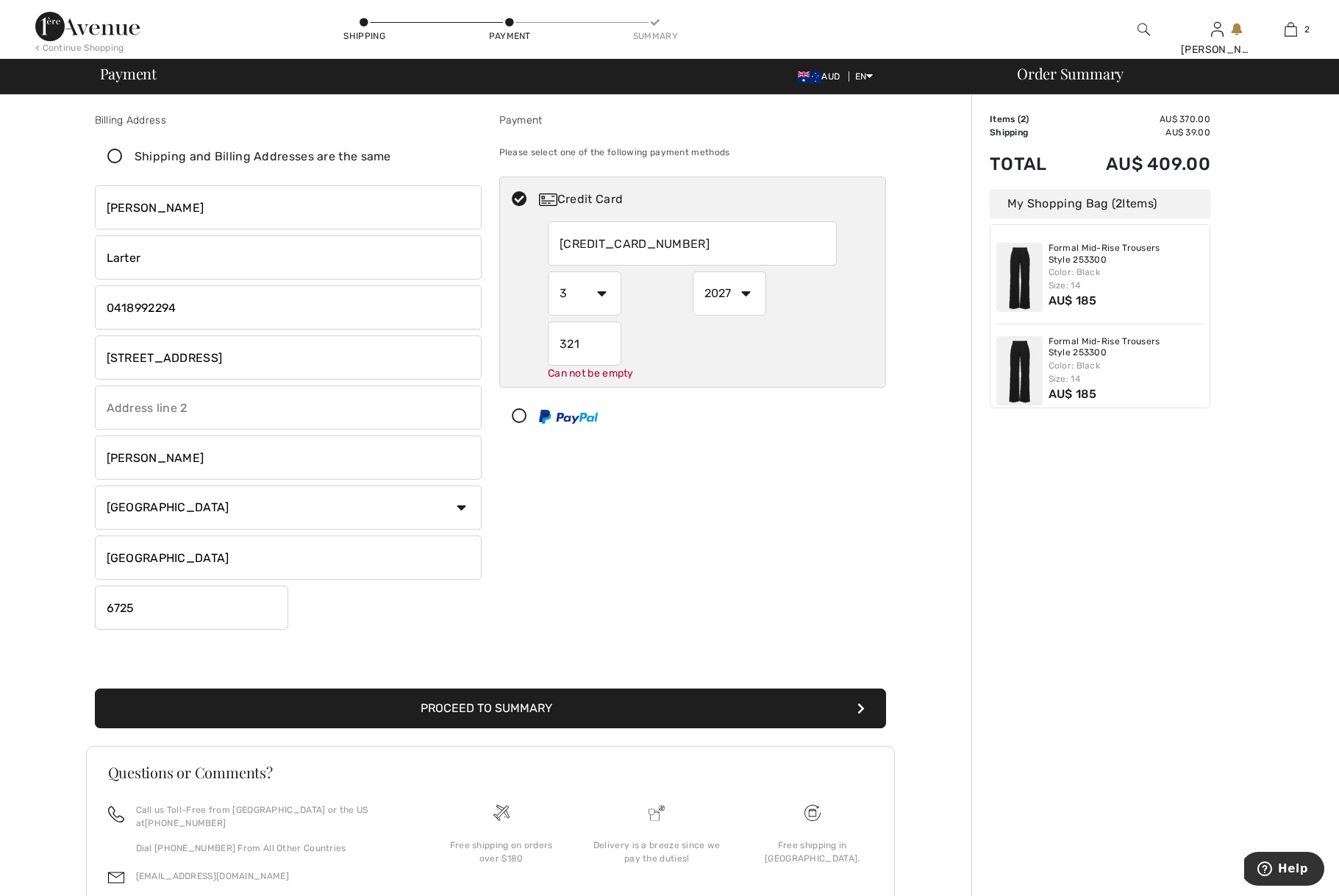
radio input "true"
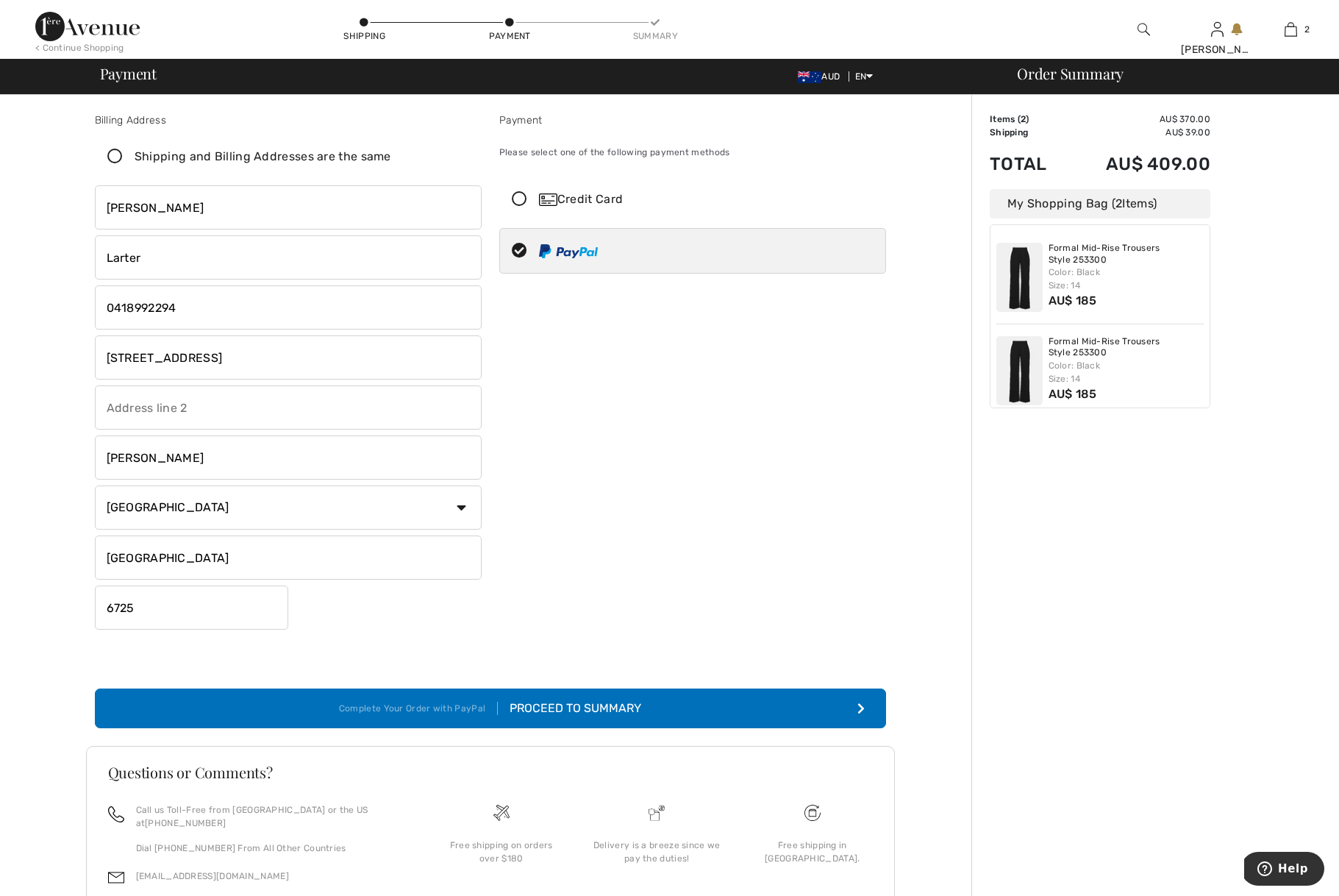
drag, startPoint x: 599, startPoint y: 181, endPoint x: 608, endPoint y: 186, distance: 10.3
click at [607, 181] on div "Credit Card" at bounding box center [693, 199] width 386 height 44
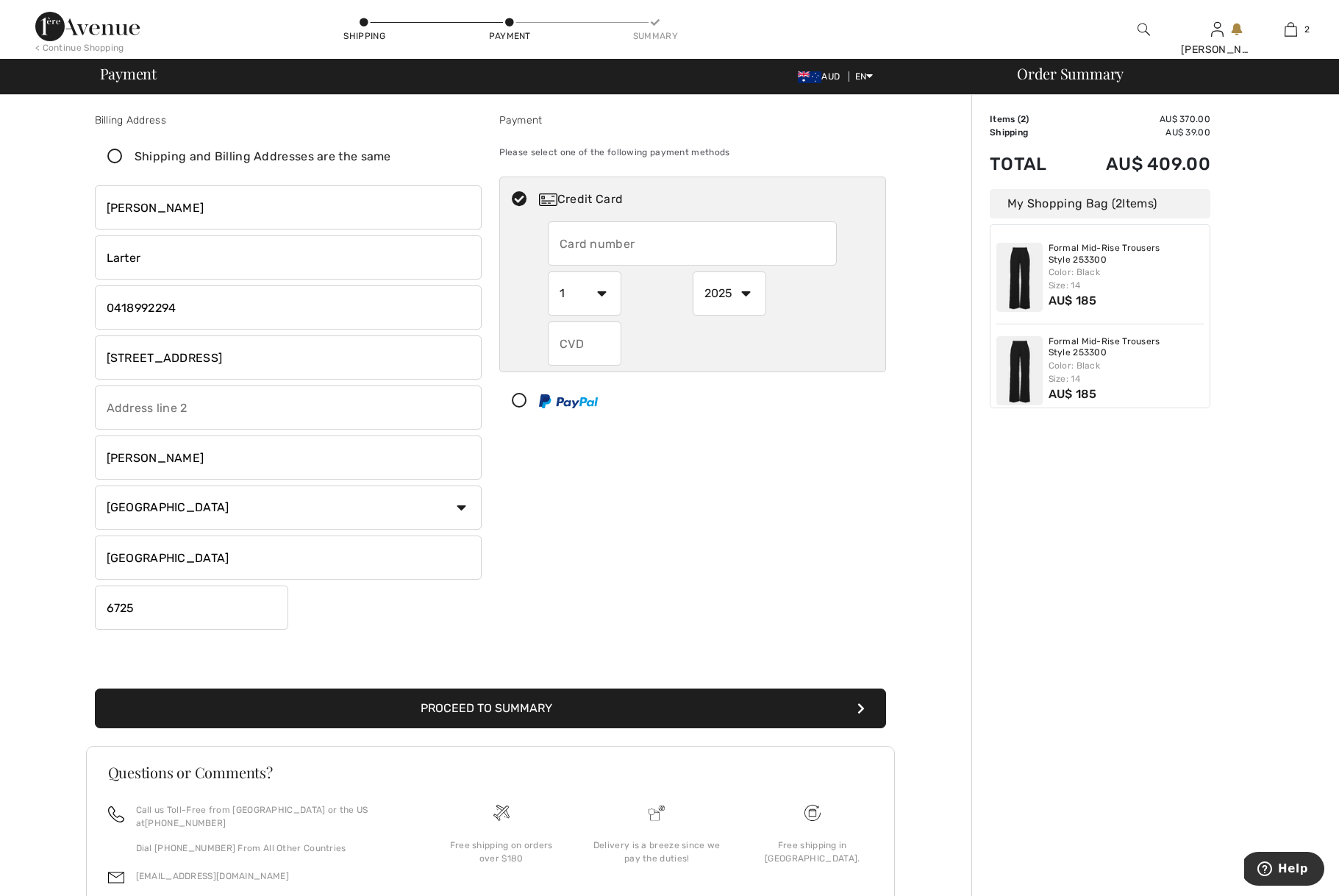
click at [634, 247] on input "text" at bounding box center [692, 243] width 289 height 44
click at [834, 244] on input "text" at bounding box center [692, 243] width 289 height 44
type input "4940535275696391"
select select "3"
select select "2027"
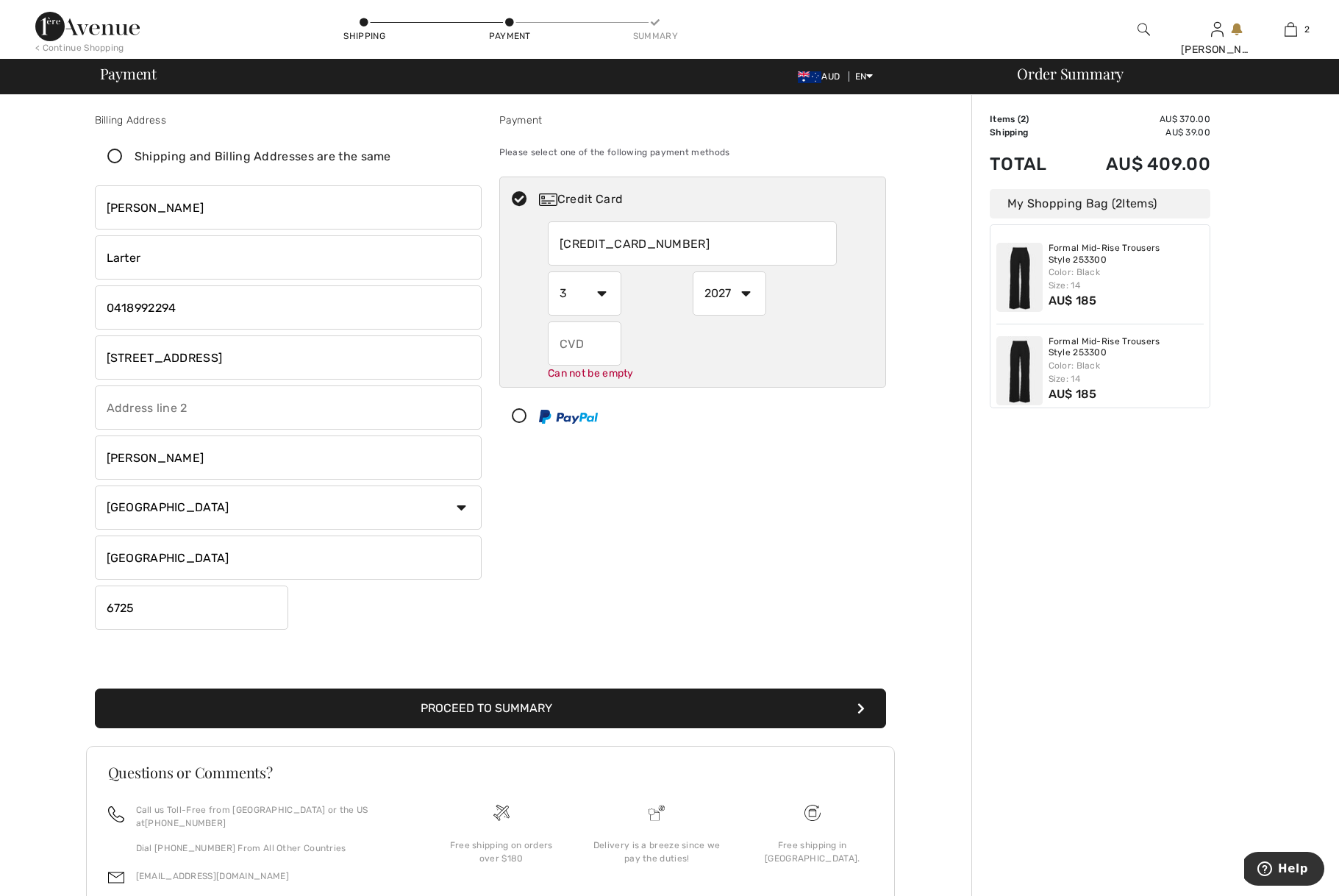
click at [598, 341] on input "text" at bounding box center [584, 343] width 74 height 44
click at [598, 341] on input "321" at bounding box center [584, 343] width 74 height 44
type input "321"
click at [699, 352] on div "321 Can not be empty" at bounding box center [692, 348] width 289 height 54
click at [631, 711] on button "Proceed to Summary" at bounding box center [490, 708] width 791 height 40
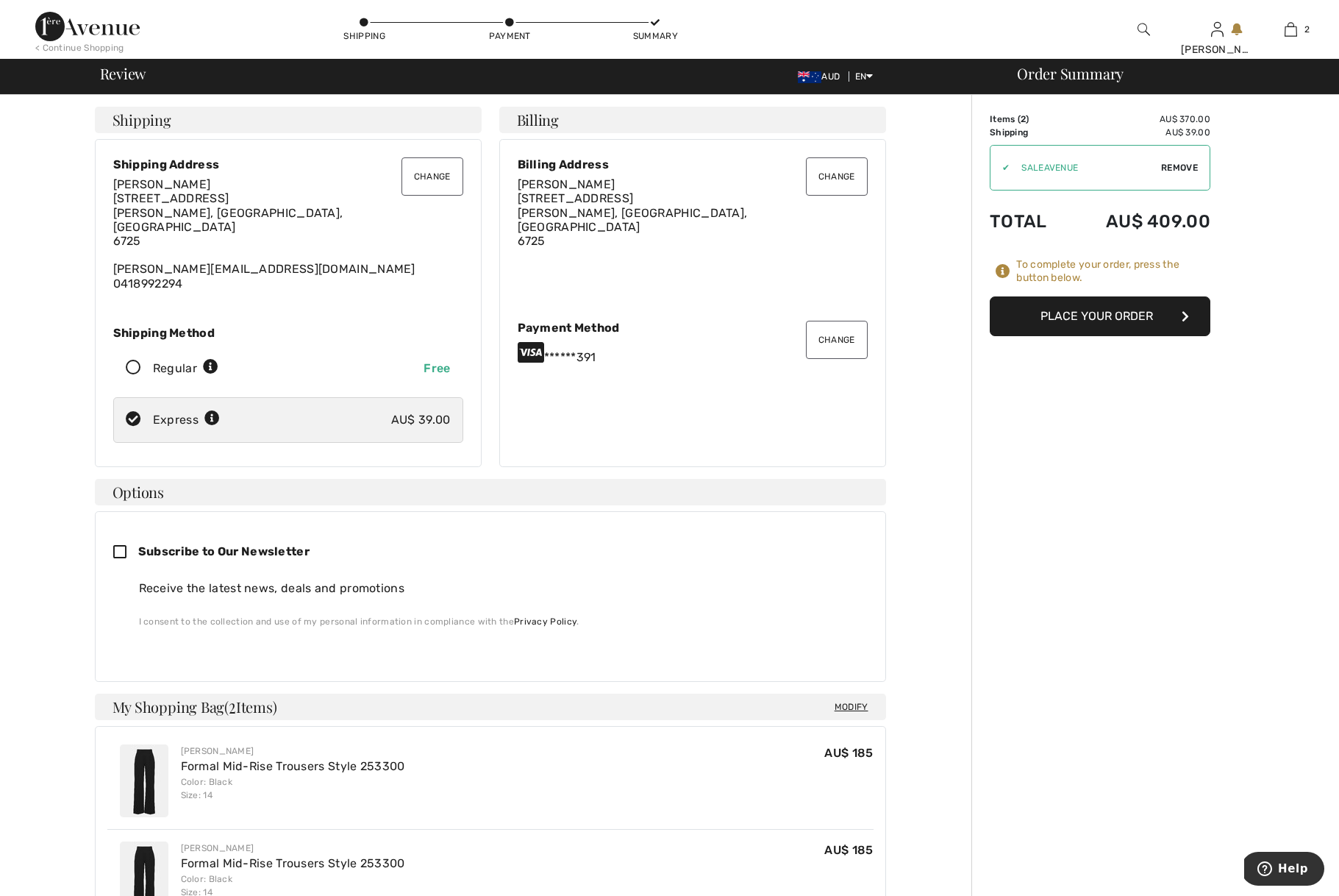
click at [1097, 316] on button "Place Your Order" at bounding box center [1100, 316] width 221 height 40
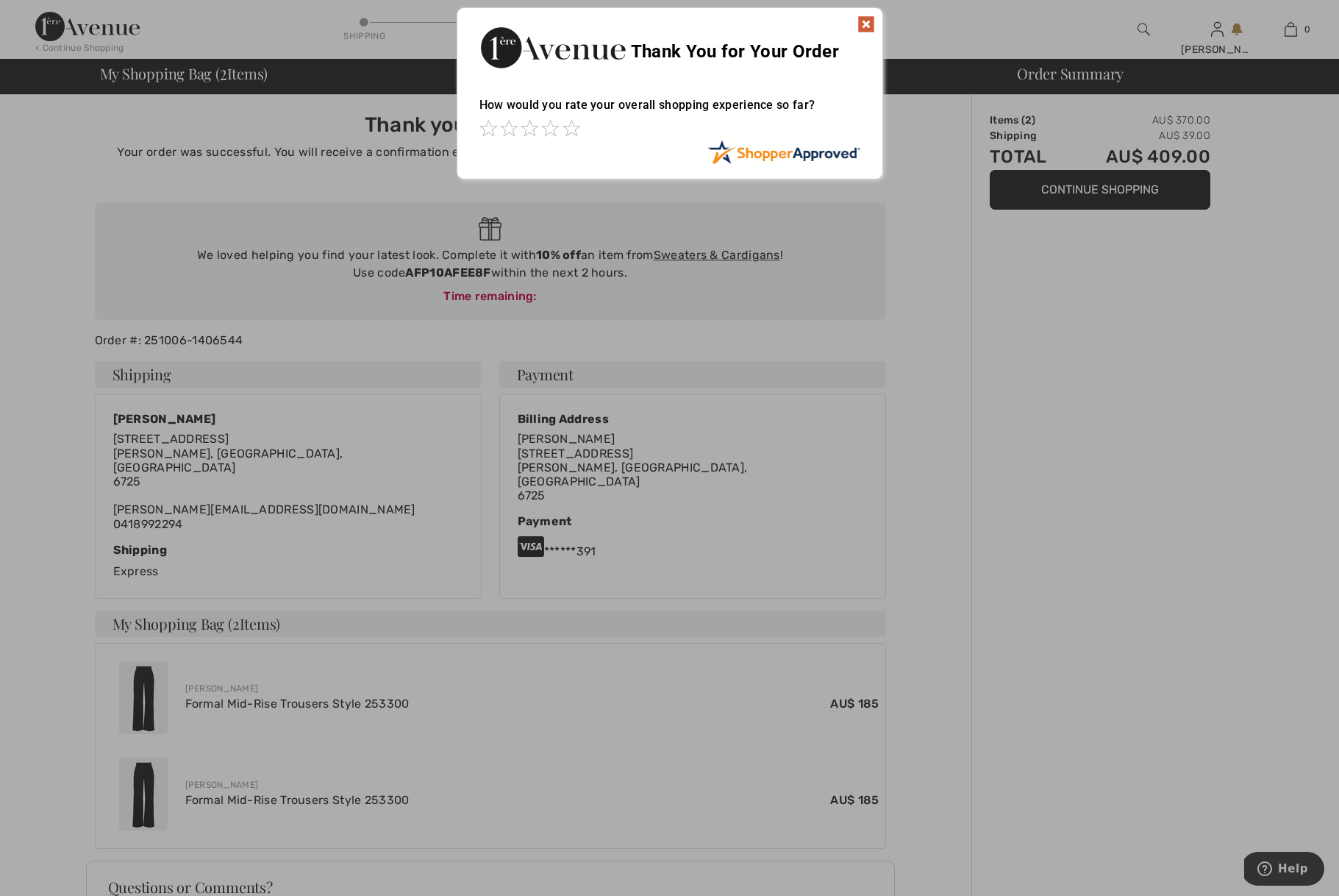
click at [869, 26] on img at bounding box center [867, 24] width 17 height 17
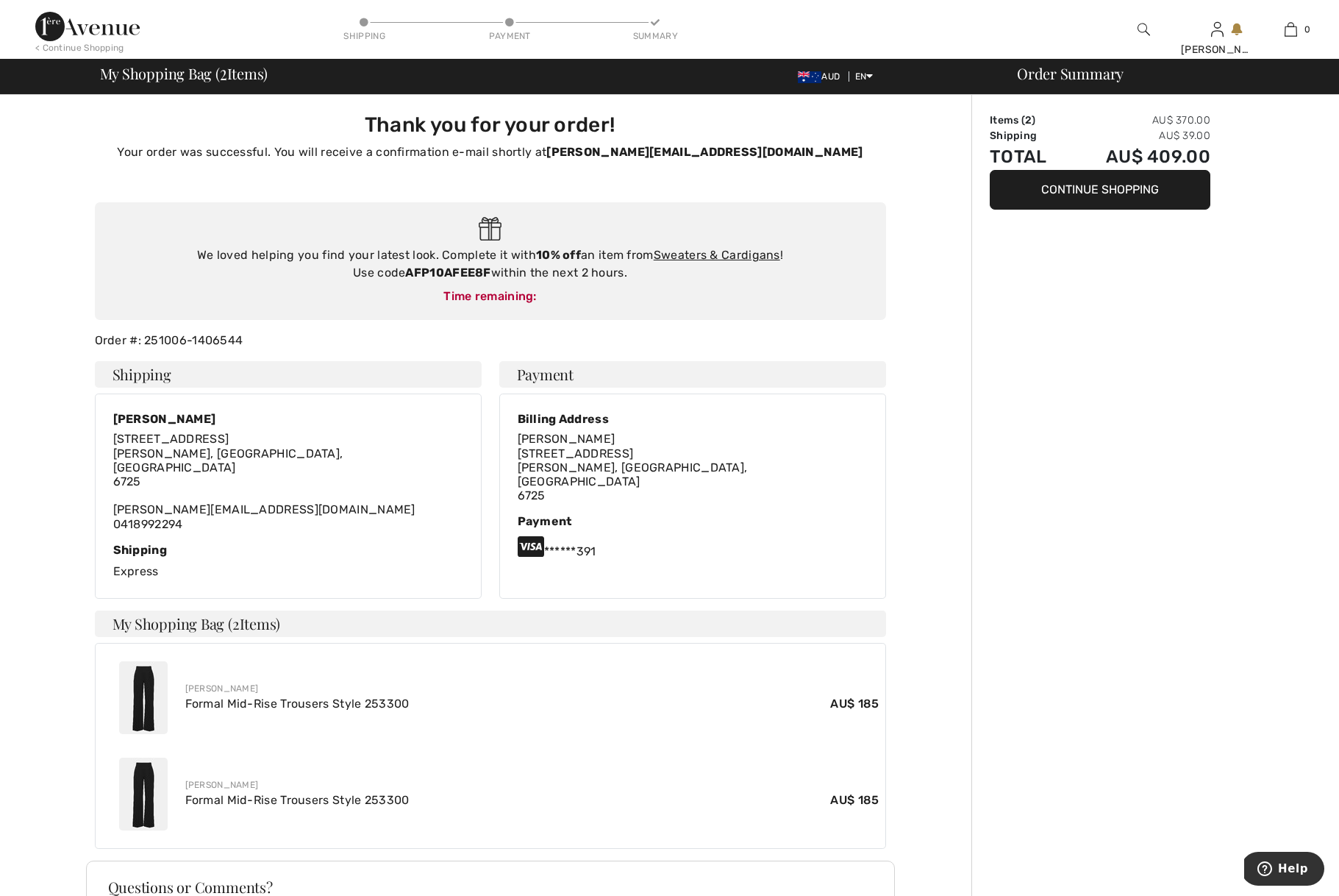
click at [1022, 314] on div "Order Summary Items ( 2 ) AU$ 370.00 Shipping AU$ 39.00 Total AU$ 409.00 Contin…" at bounding box center [1156, 599] width 368 height 1010
